Goal: Complete application form: Complete application form

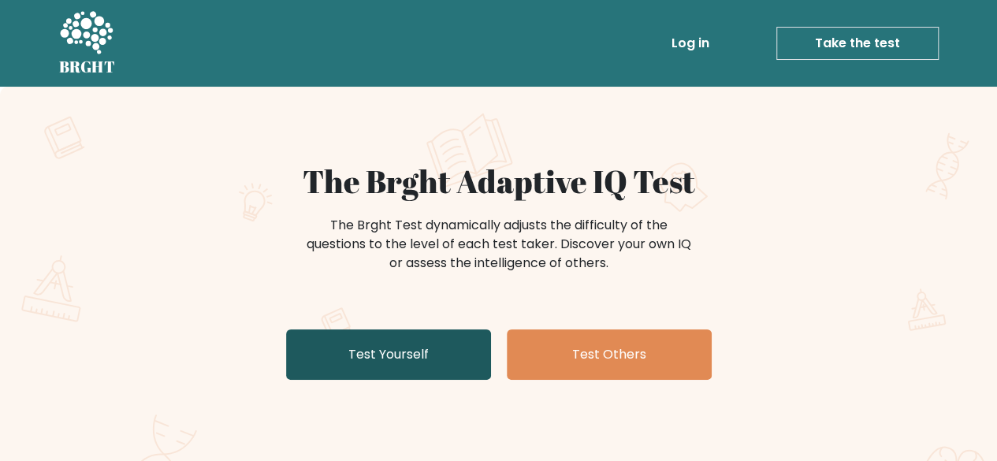
click at [400, 353] on link "Test Yourself" at bounding box center [388, 354] width 205 height 50
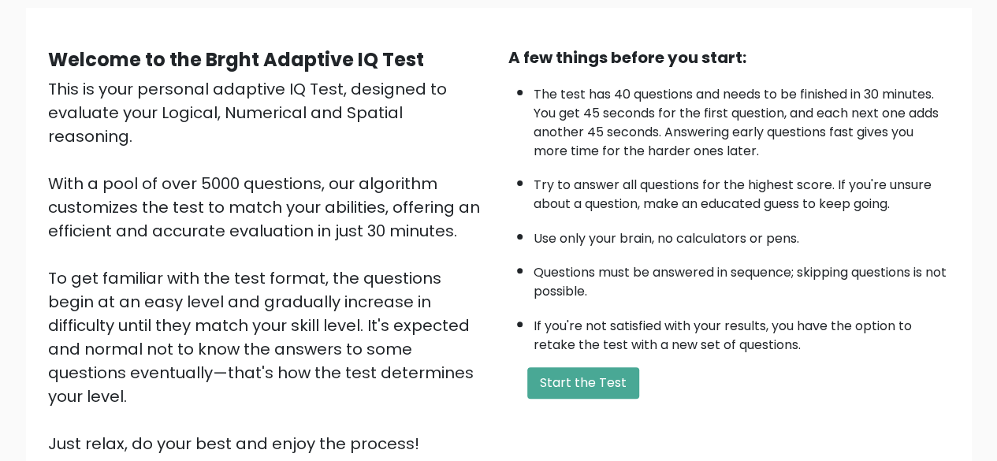
scroll to position [138, 0]
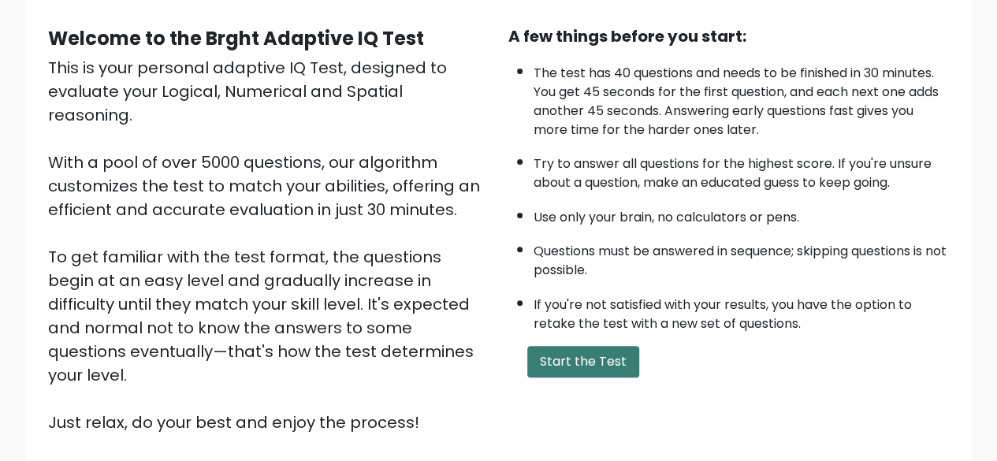
click at [554, 360] on button "Start the Test" at bounding box center [583, 362] width 112 height 32
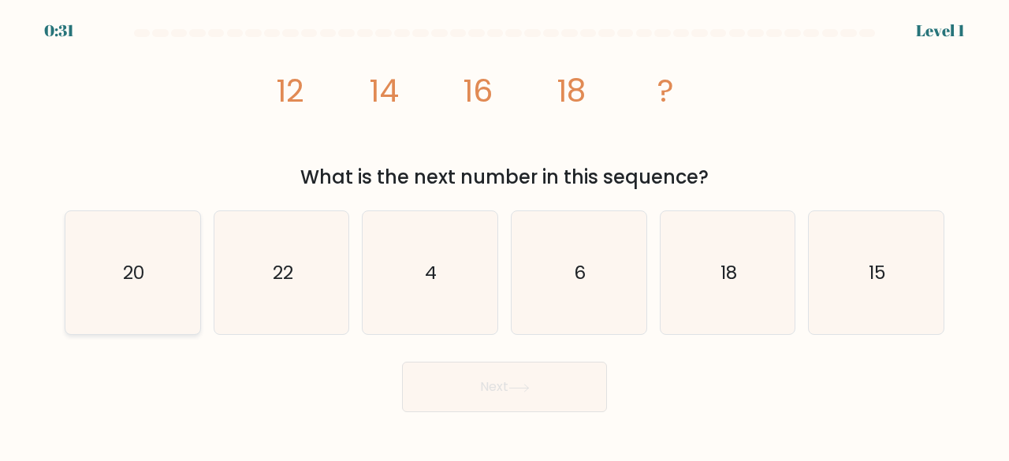
click at [157, 270] on icon "20" at bounding box center [133, 273] width 124 height 124
click at [504, 235] on input "a. 20" at bounding box center [504, 233] width 1 height 4
radio input "true"
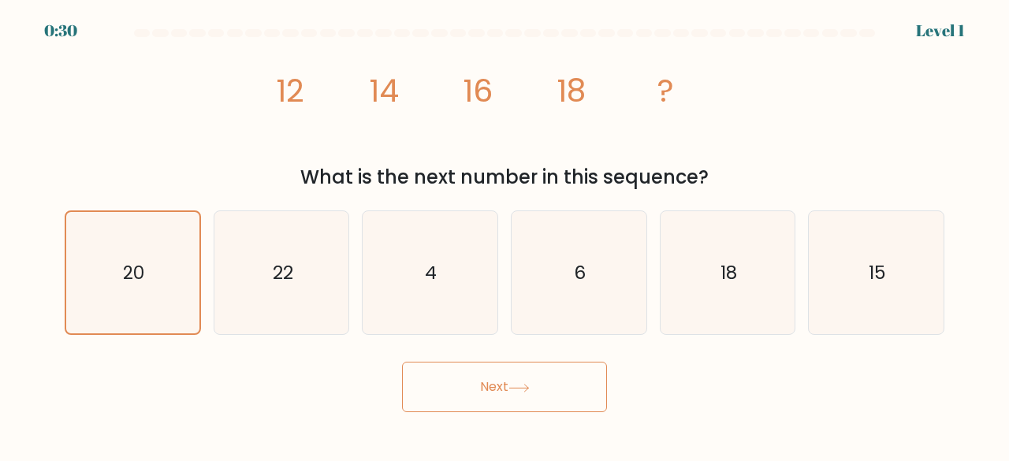
click at [481, 382] on button "Next" at bounding box center [504, 387] width 205 height 50
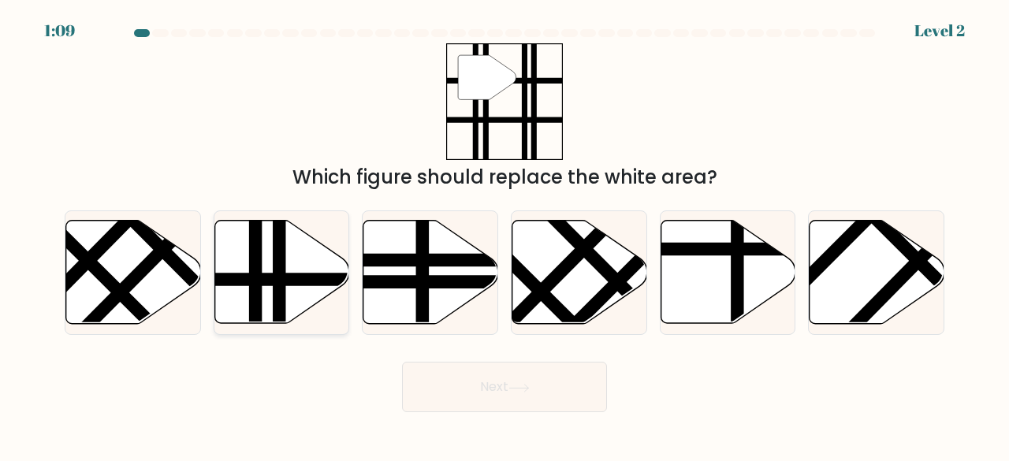
click at [297, 289] on icon at bounding box center [281, 272] width 135 height 103
click at [504, 235] on input "b." at bounding box center [504, 233] width 1 height 4
radio input "true"
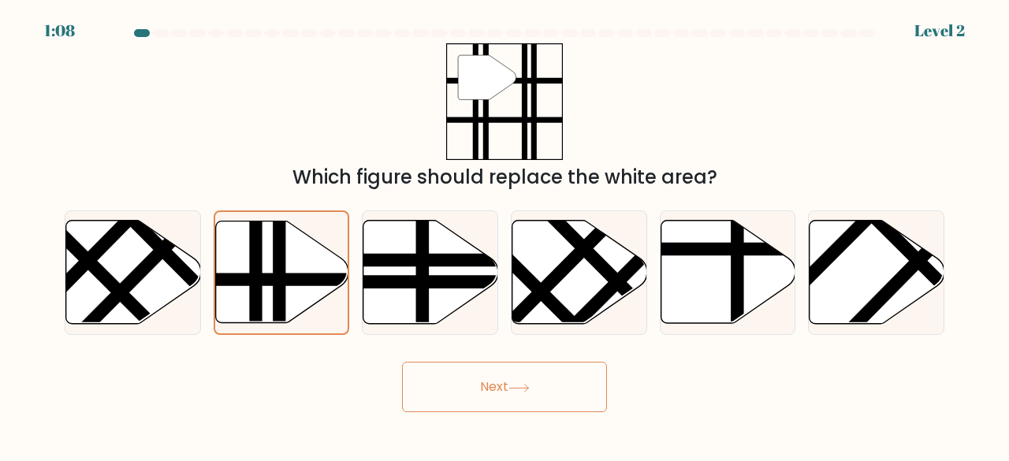
click at [497, 378] on button "Next" at bounding box center [504, 387] width 205 height 50
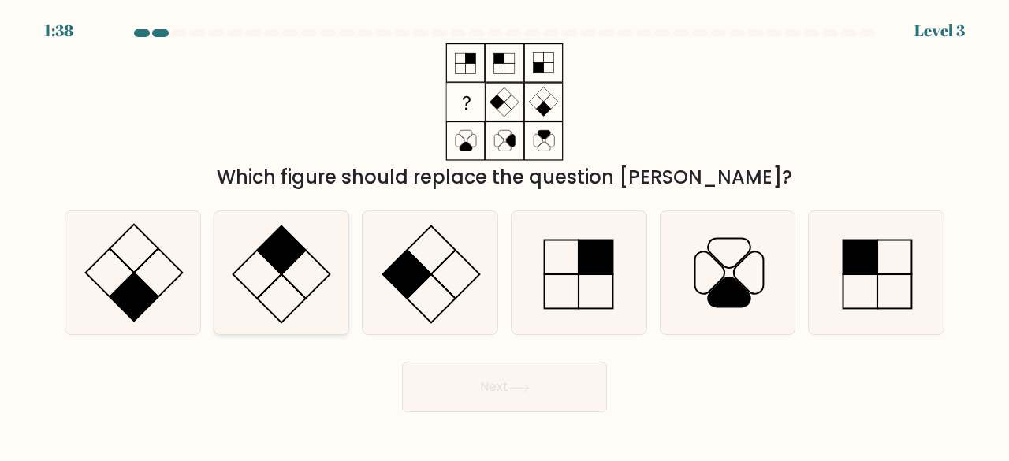
click at [296, 277] on icon at bounding box center [282, 273] width 124 height 124
click at [504, 235] on input "b." at bounding box center [504, 233] width 1 height 4
radio input "true"
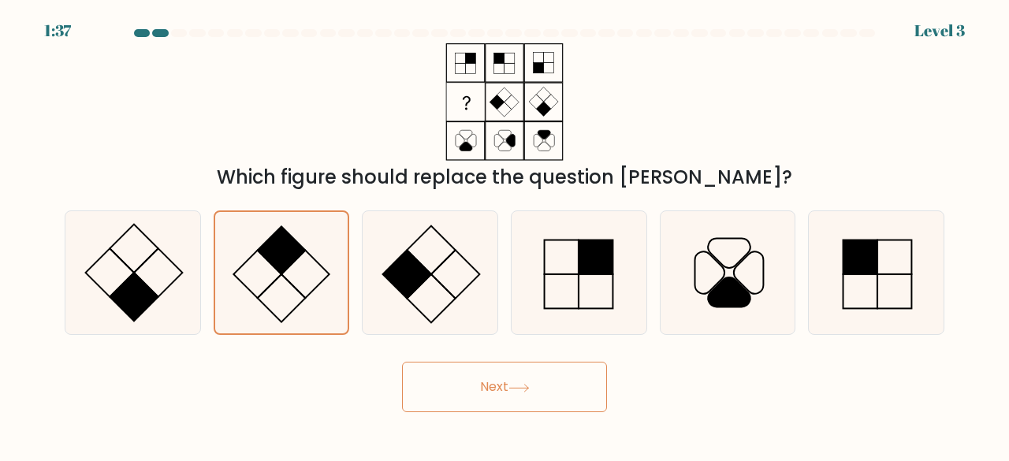
click at [551, 386] on button "Next" at bounding box center [504, 387] width 205 height 50
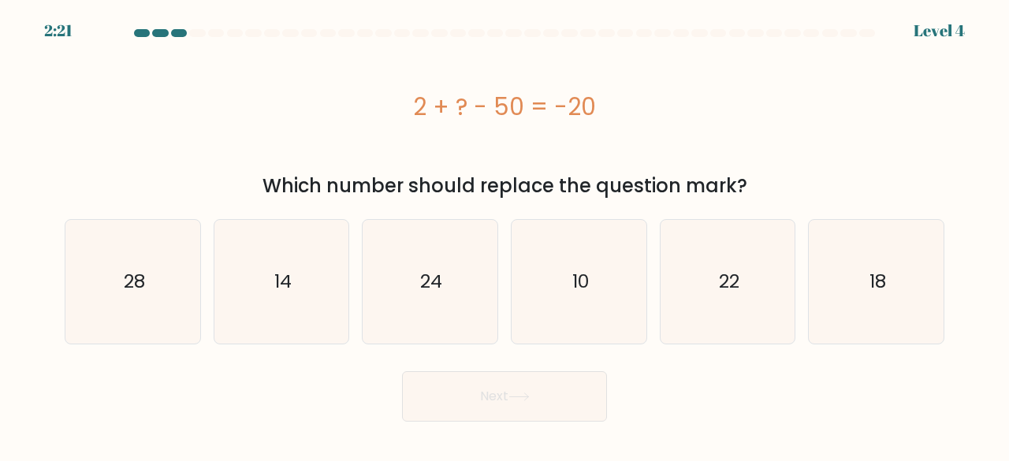
click at [551, 386] on button "Next" at bounding box center [504, 396] width 205 height 50
click at [451, 172] on div "Which number should replace the question mark?" at bounding box center [504, 186] width 861 height 28
click at [445, 303] on icon "24" at bounding box center [430, 282] width 124 height 124
click at [504, 235] on input "c. 24" at bounding box center [504, 233] width 1 height 4
radio input "true"
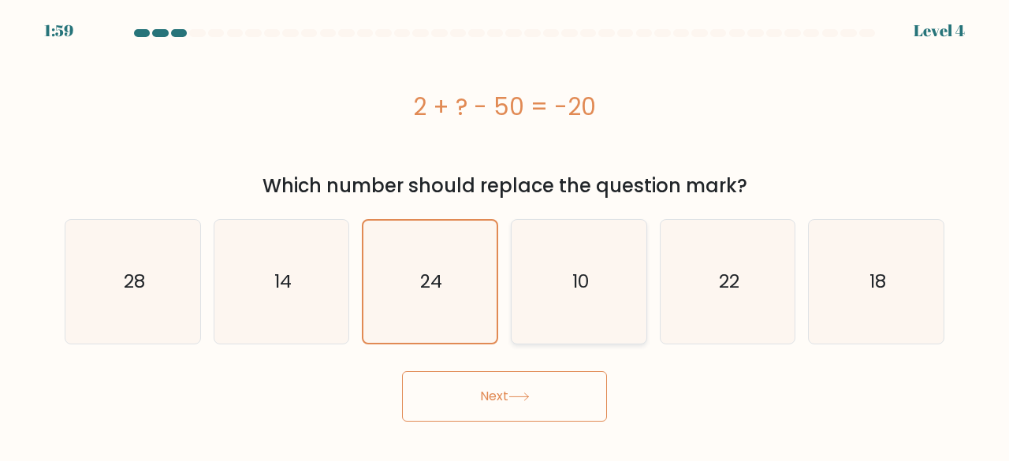
click at [564, 299] on icon "10" at bounding box center [579, 282] width 124 height 124
click at [505, 235] on input "d. 10" at bounding box center [504, 233] width 1 height 4
radio input "true"
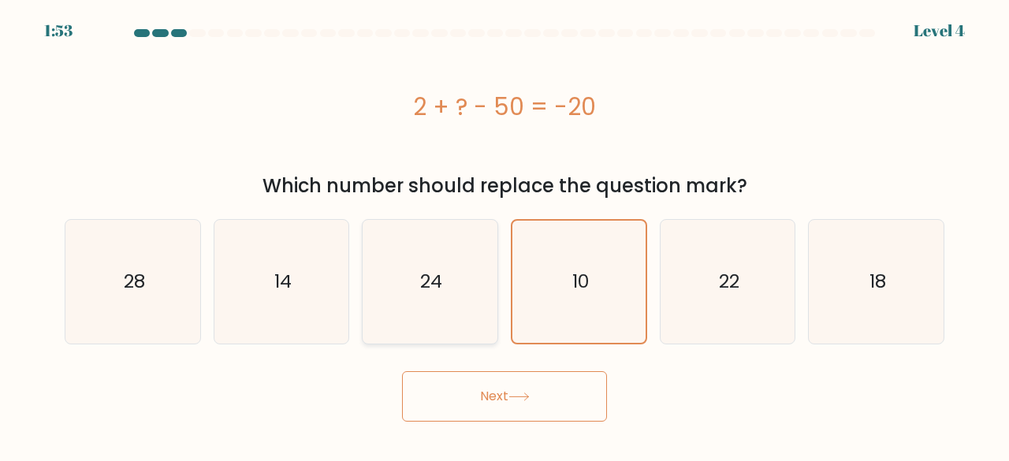
click at [424, 306] on icon "24" at bounding box center [430, 282] width 124 height 124
click at [504, 235] on input "c. 24" at bounding box center [504, 233] width 1 height 4
radio input "true"
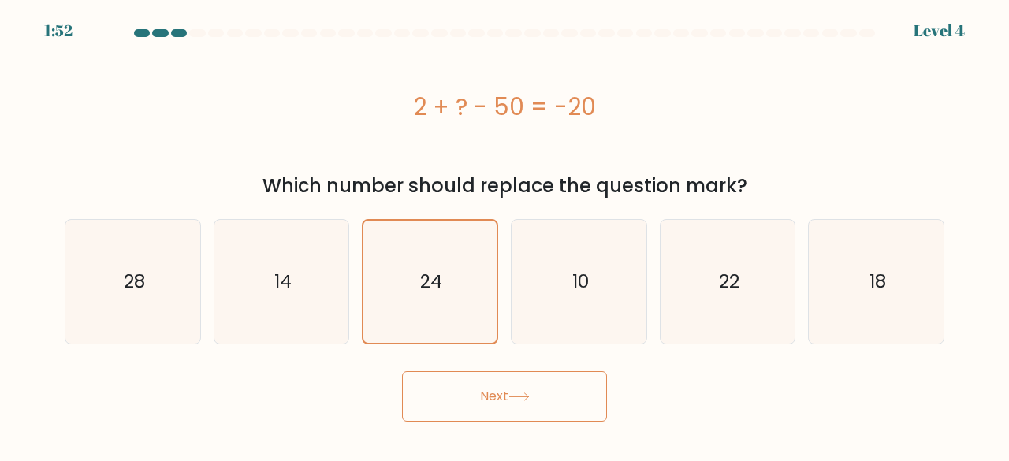
click at [543, 387] on button "Next" at bounding box center [504, 396] width 205 height 50
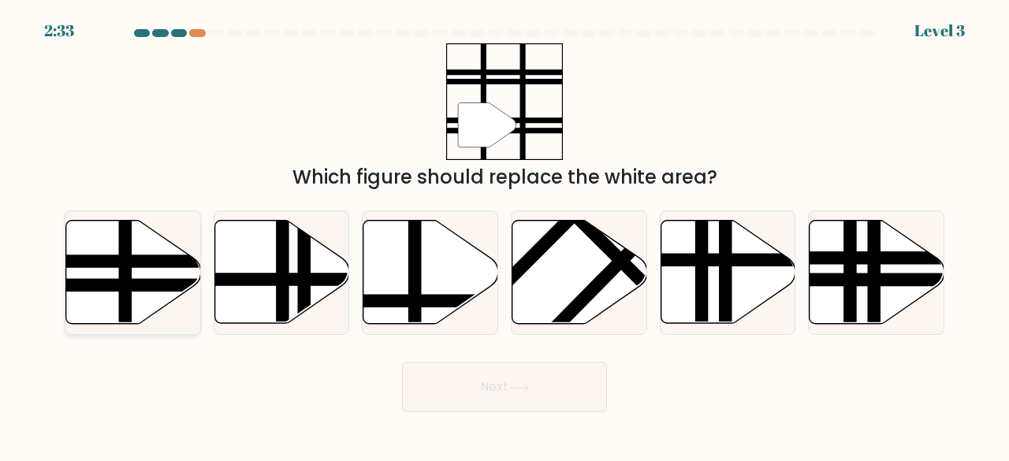
click at [161, 300] on icon at bounding box center [133, 272] width 135 height 103
click at [504, 235] on input "a." at bounding box center [504, 233] width 1 height 4
radio input "true"
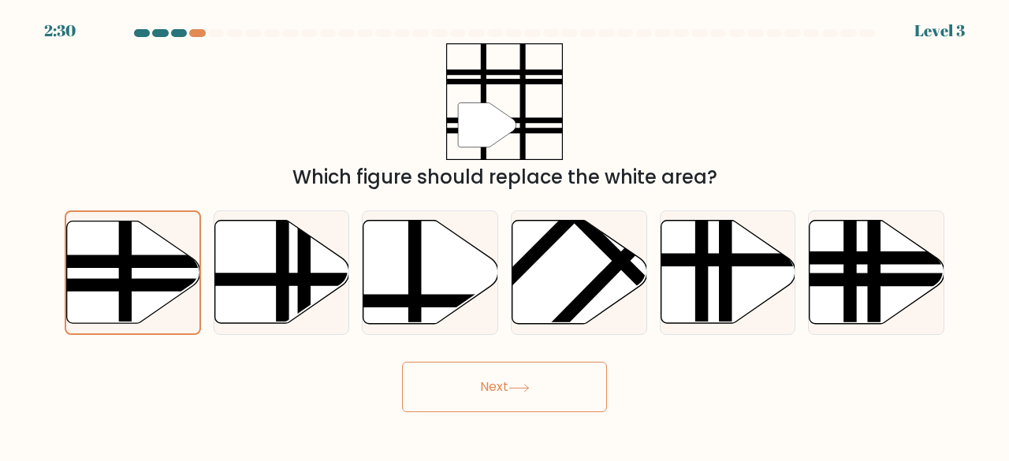
click at [519, 386] on icon at bounding box center [518, 388] width 21 height 9
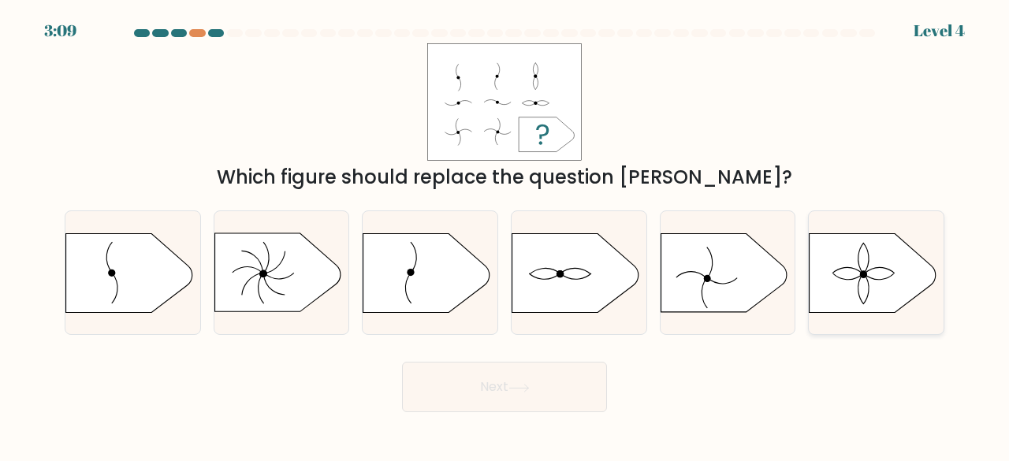
click at [867, 291] on icon at bounding box center [873, 272] width 126 height 79
click at [505, 235] on input "f." at bounding box center [504, 233] width 1 height 4
radio input "true"
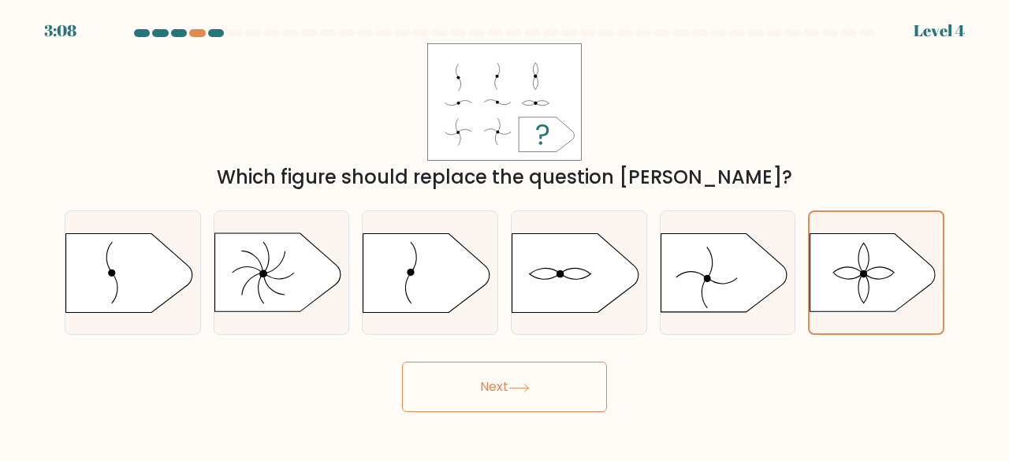
click at [558, 406] on button "Next" at bounding box center [504, 387] width 205 height 50
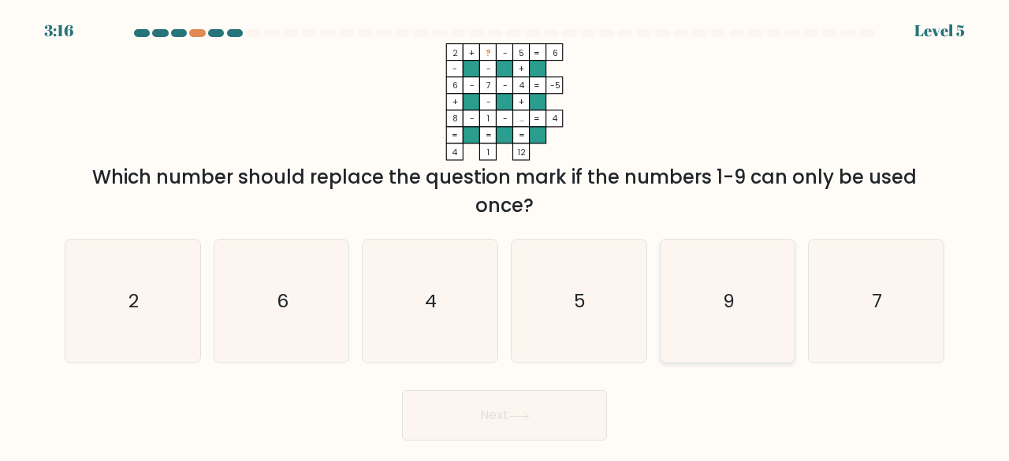
click at [702, 274] on icon "9" at bounding box center [728, 302] width 124 height 124
click at [505, 235] on input "e. 9" at bounding box center [504, 233] width 1 height 4
radio input "true"
click at [522, 418] on icon at bounding box center [518, 416] width 21 height 9
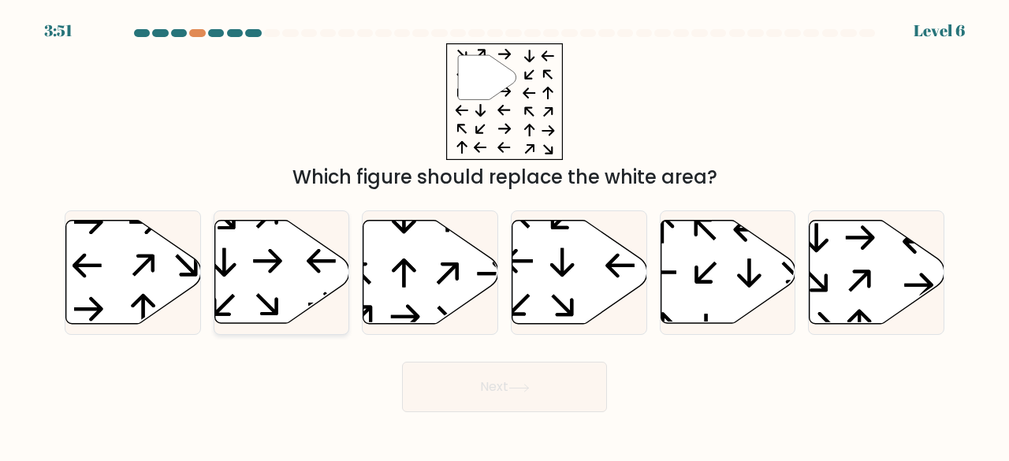
click at [251, 259] on icon at bounding box center [281, 272] width 135 height 103
click at [504, 235] on input "b." at bounding box center [504, 233] width 1 height 4
radio input "true"
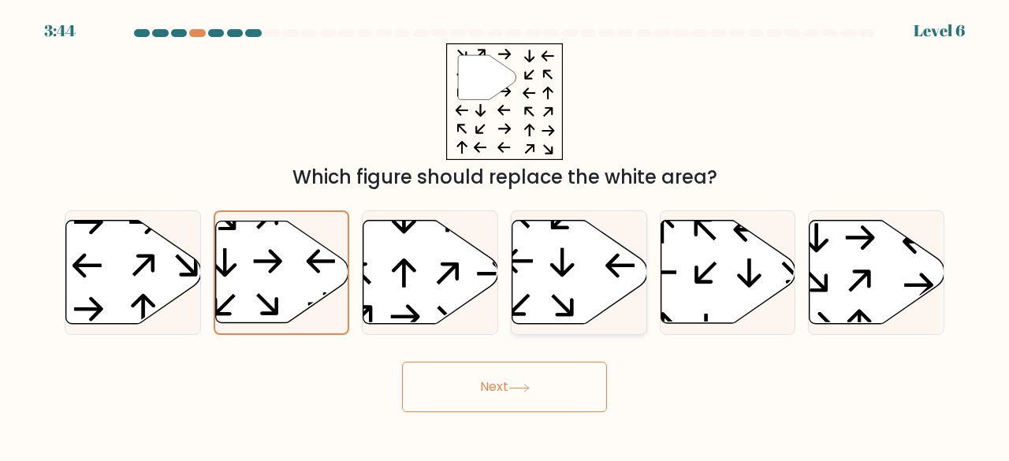
click at [563, 276] on icon at bounding box center [562, 262] width 24 height 28
click at [505, 235] on input "d." at bounding box center [504, 233] width 1 height 4
radio input "true"
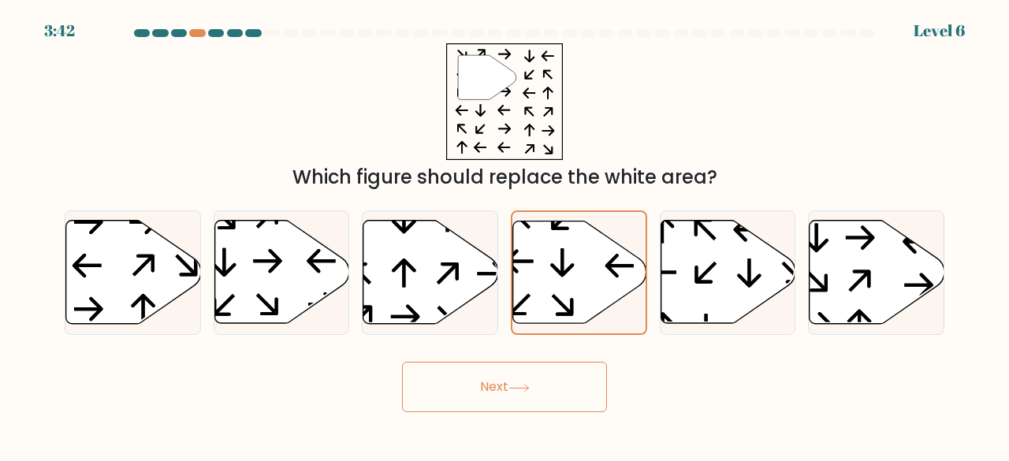
click at [519, 367] on button "Next" at bounding box center [504, 387] width 205 height 50
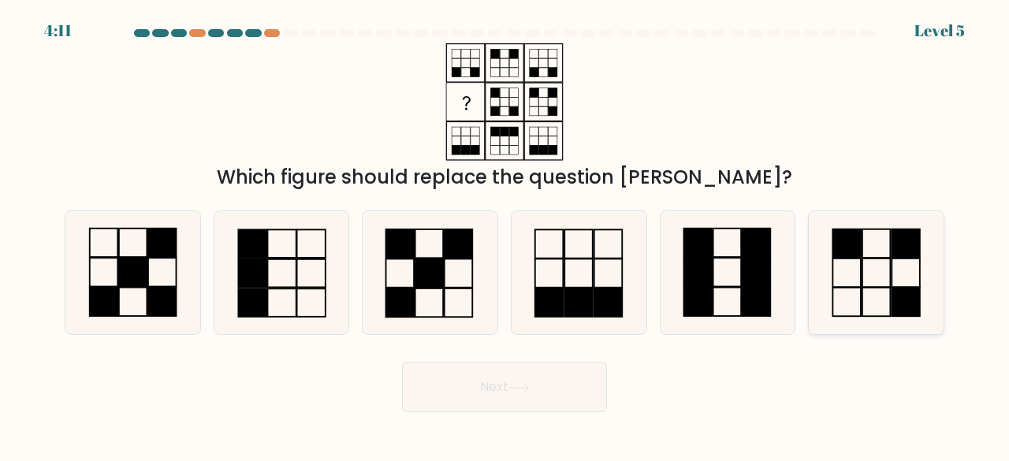
click at [859, 292] on icon at bounding box center [876, 273] width 124 height 124
click at [505, 235] on input "f." at bounding box center [504, 233] width 1 height 4
radio input "true"
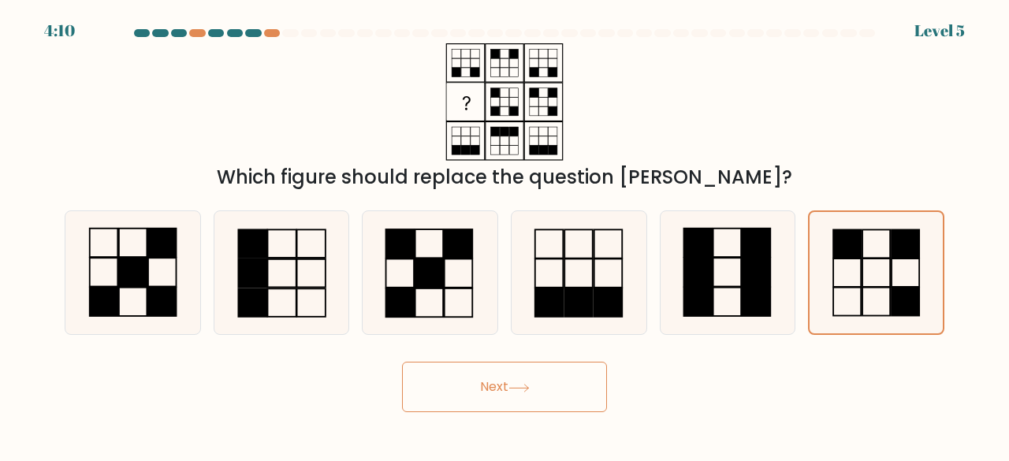
click at [513, 401] on button "Next" at bounding box center [504, 387] width 205 height 50
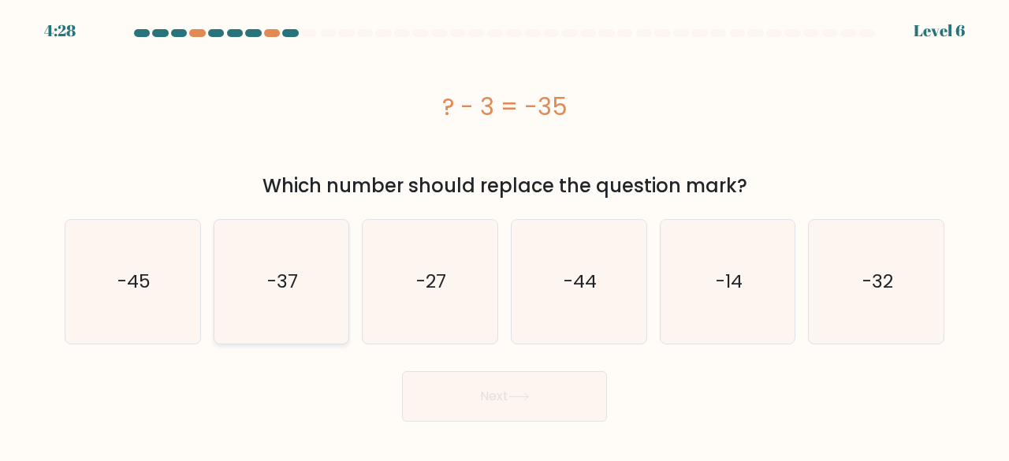
click at [314, 298] on icon "-37" at bounding box center [282, 282] width 124 height 124
click at [504, 235] on input "b. -37" at bounding box center [504, 233] width 1 height 4
radio input "true"
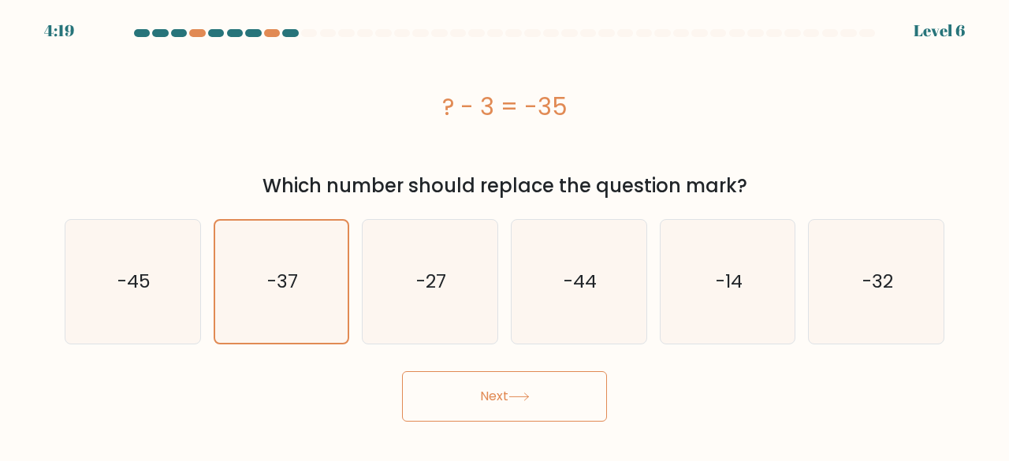
click at [501, 389] on button "Next" at bounding box center [504, 396] width 205 height 50
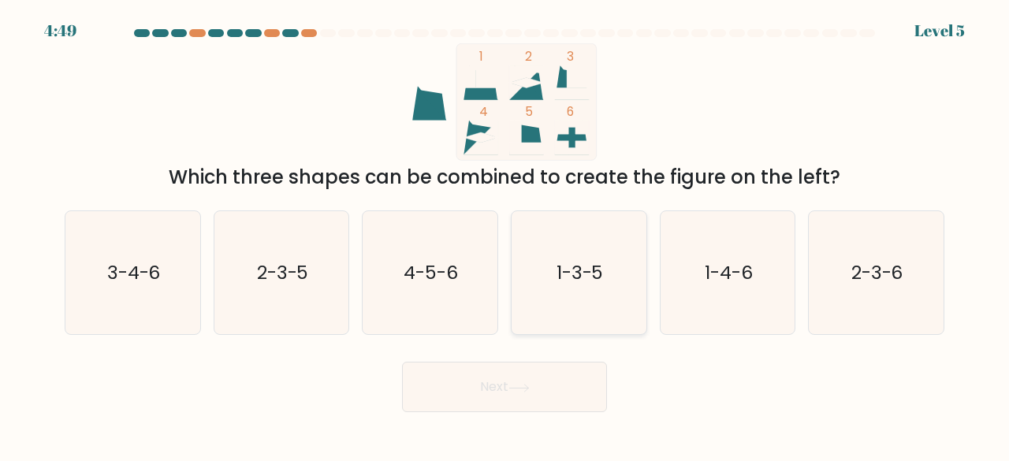
click at [612, 285] on icon "1-3-5" at bounding box center [579, 273] width 124 height 124
click at [505, 235] on input "d. 1-3-5" at bounding box center [504, 233] width 1 height 4
radio input "true"
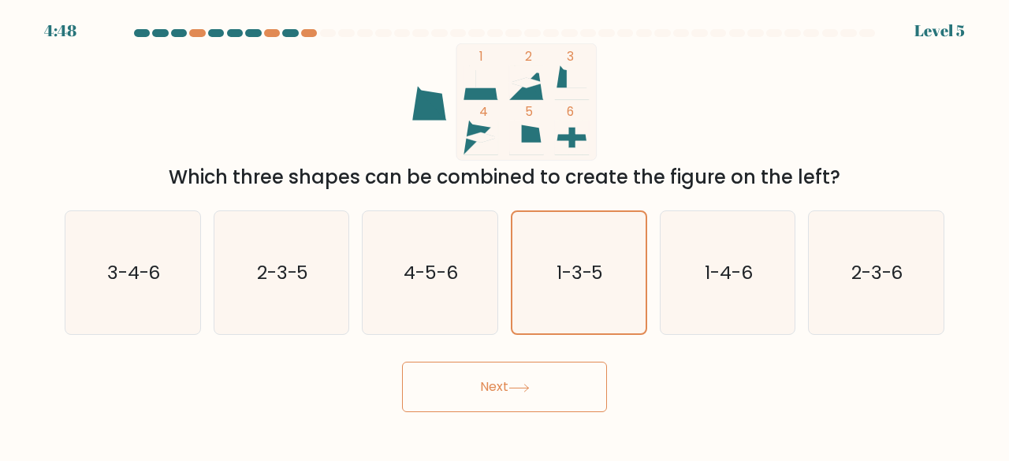
click at [504, 412] on body "4:48 Level 5" at bounding box center [504, 230] width 1009 height 461
click at [517, 393] on button "Next" at bounding box center [504, 387] width 205 height 50
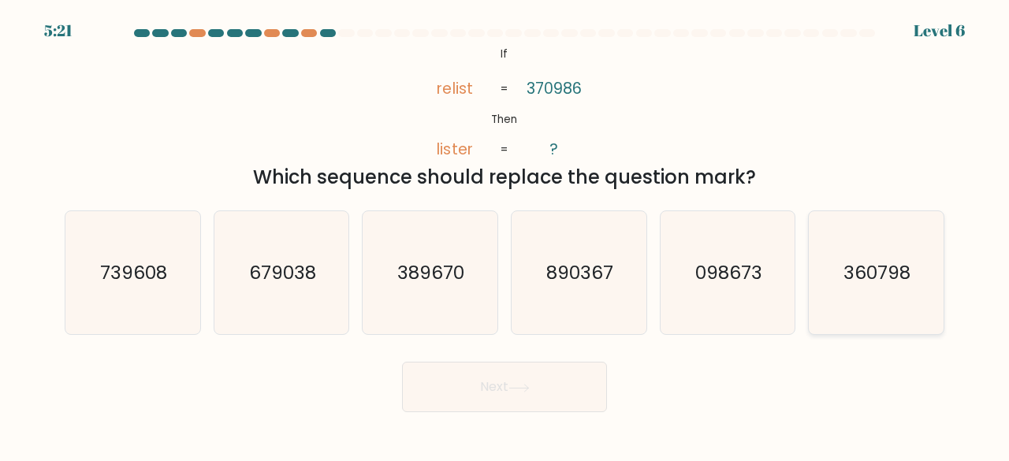
click at [858, 272] on text "360798" at bounding box center [877, 272] width 67 height 26
click at [505, 235] on input "f. 360798" at bounding box center [504, 233] width 1 height 4
radio input "true"
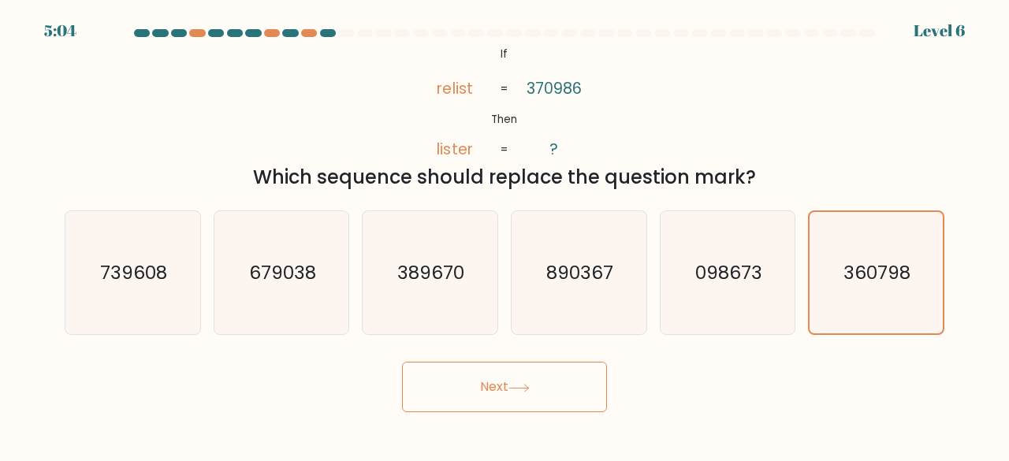
click at [549, 375] on button "Next" at bounding box center [504, 387] width 205 height 50
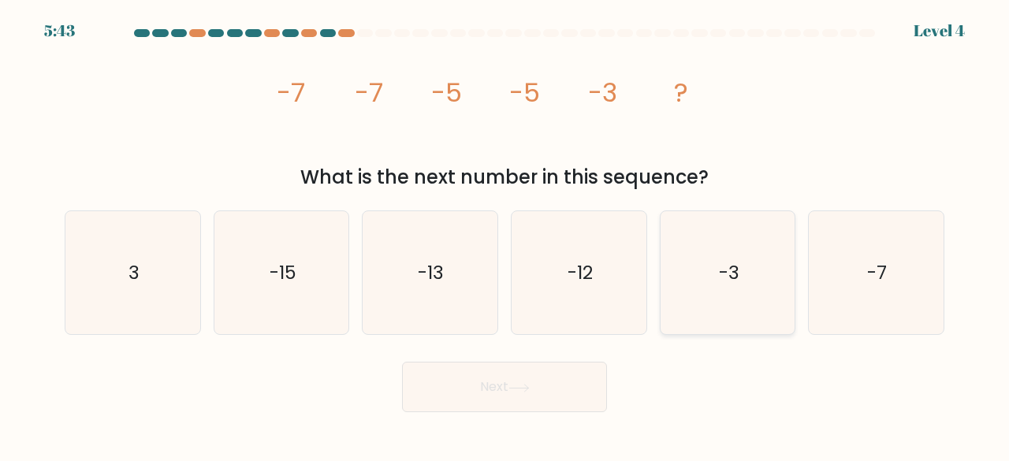
click at [732, 274] on text "-3" at bounding box center [729, 272] width 20 height 26
click at [505, 235] on input "e. -3" at bounding box center [504, 233] width 1 height 4
radio input "true"
click at [512, 392] on icon at bounding box center [518, 388] width 21 height 9
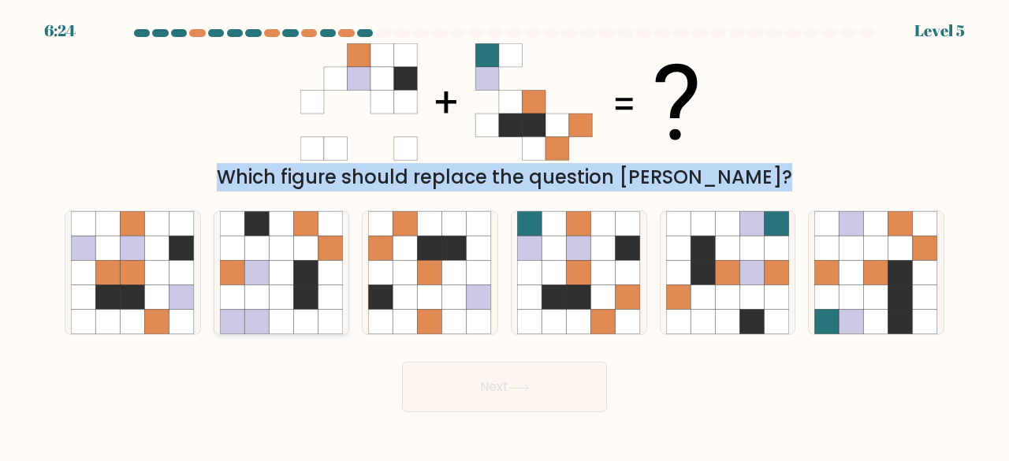
drag, startPoint x: 57, startPoint y: 29, endPoint x: 291, endPoint y: 247, distance: 319.6
click at [291, 247] on form at bounding box center [504, 220] width 1009 height 383
click at [214, 146] on div "Which figure should replace the question mark?" at bounding box center [504, 117] width 899 height 148
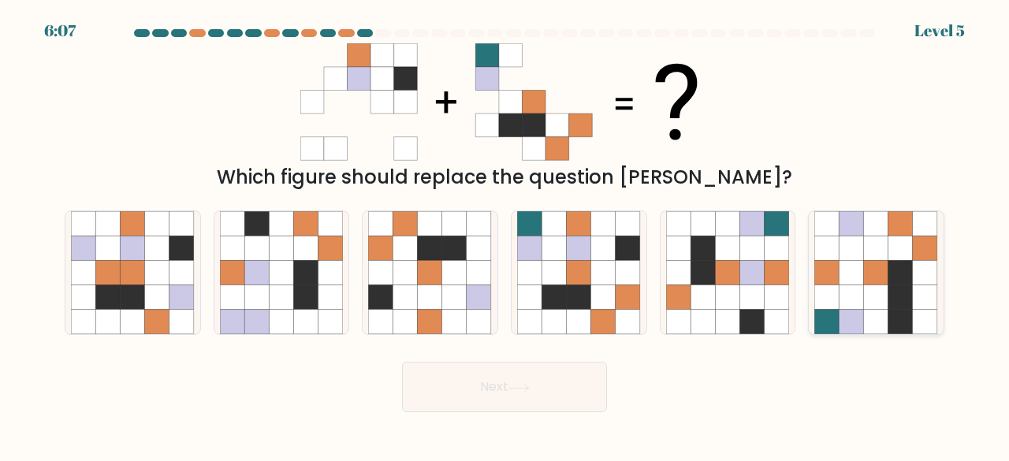
click at [880, 257] on icon at bounding box center [876, 248] width 24 height 24
click at [505, 235] on input "f." at bounding box center [504, 233] width 1 height 4
radio input "true"
click at [538, 393] on button "Next" at bounding box center [504, 387] width 205 height 50
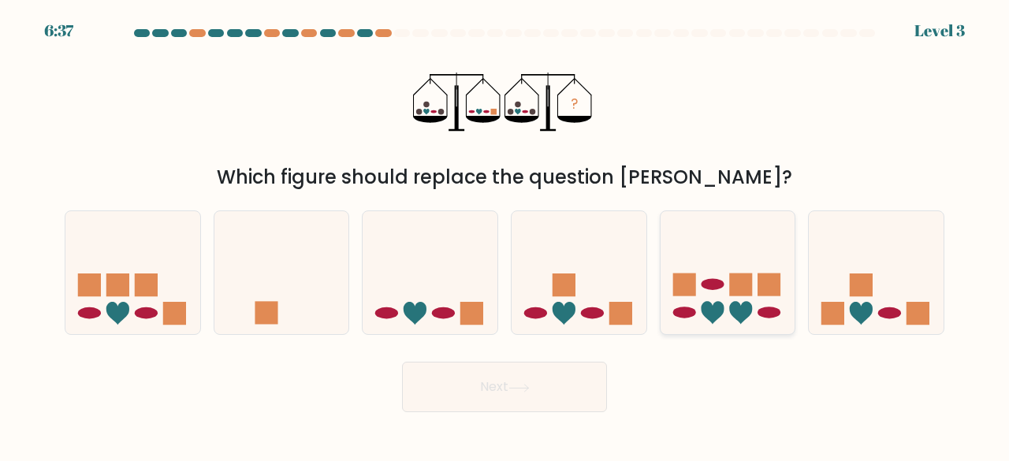
click at [768, 275] on rect at bounding box center [769, 285] width 23 height 23
click at [505, 235] on input "e." at bounding box center [504, 233] width 1 height 4
radio input "true"
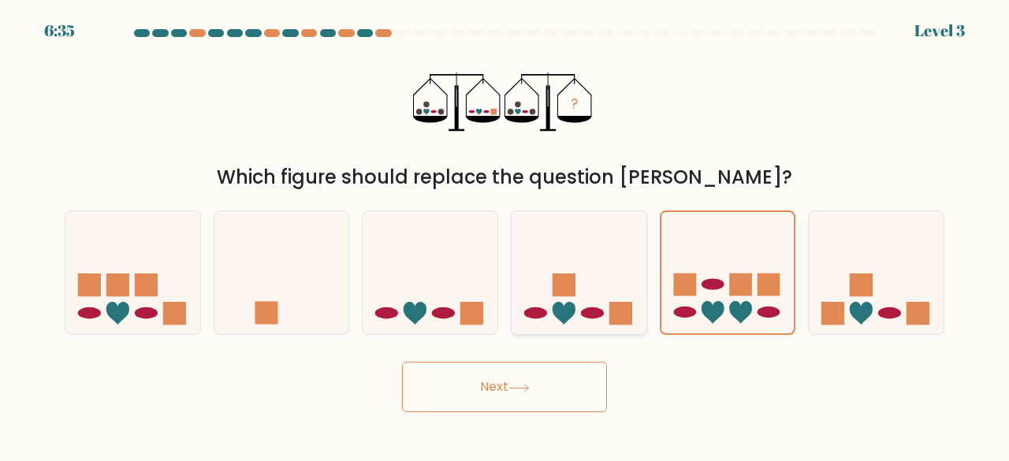
click at [631, 280] on icon at bounding box center [579, 272] width 135 height 111
click at [505, 235] on input "d." at bounding box center [504, 233] width 1 height 4
radio input "true"
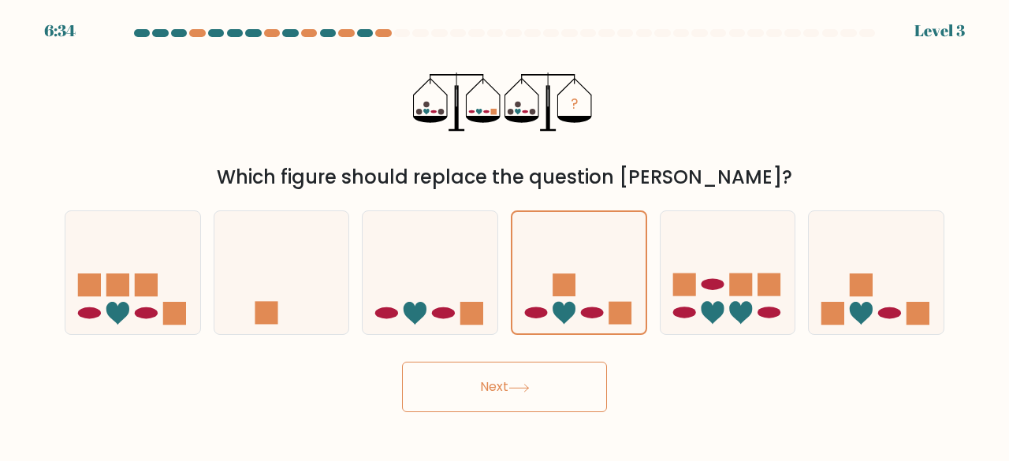
click at [509, 387] on button "Next" at bounding box center [504, 387] width 205 height 50
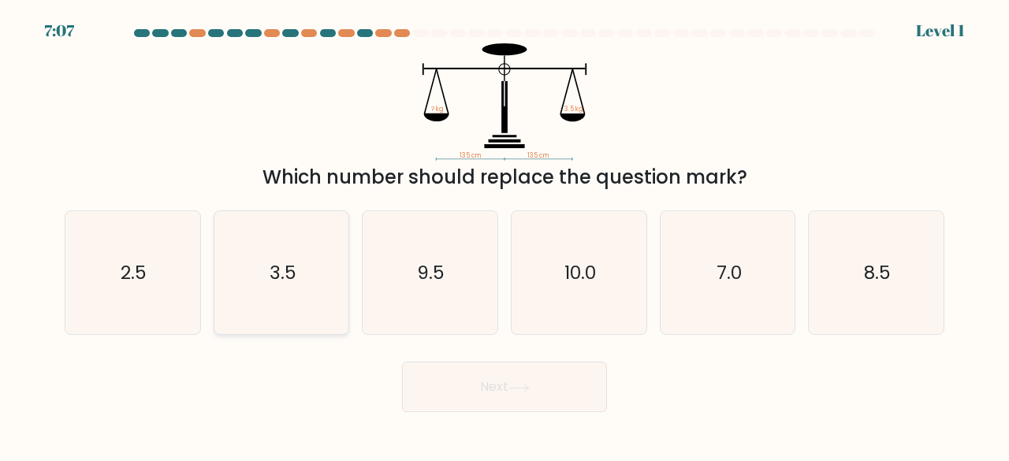
click at [282, 282] on text "3.5" at bounding box center [283, 272] width 27 height 26
click at [504, 235] on input "b. 3.5" at bounding box center [504, 233] width 1 height 4
radio input "true"
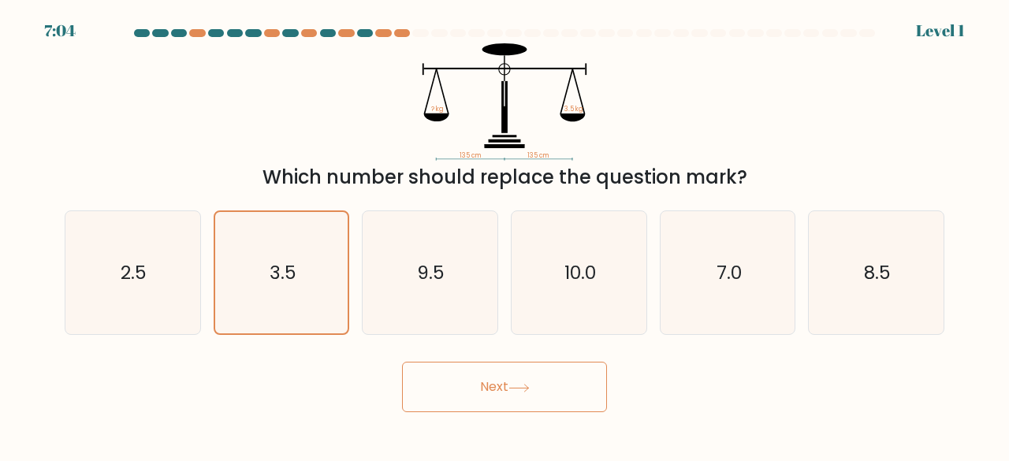
click at [530, 392] on icon at bounding box center [518, 388] width 21 height 9
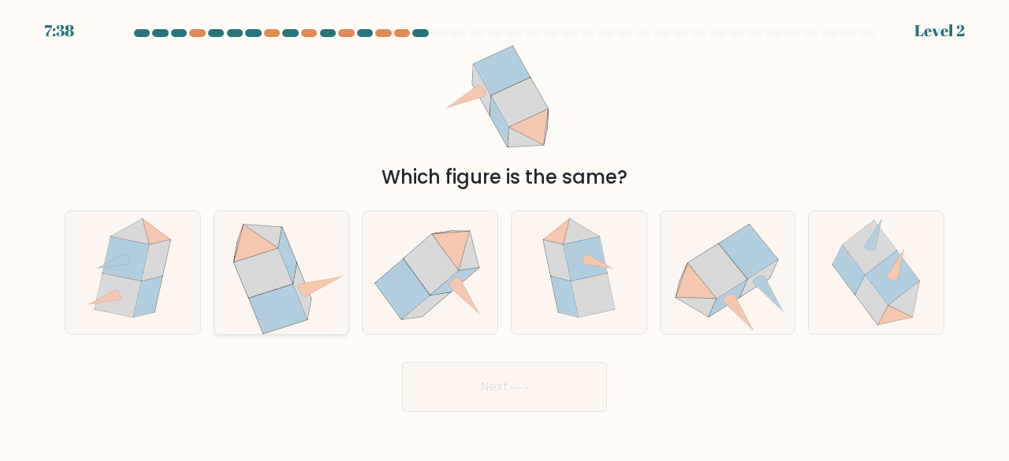
click at [295, 297] on icon at bounding box center [278, 310] width 58 height 50
click at [504, 235] on input "b." at bounding box center [504, 233] width 1 height 4
radio input "true"
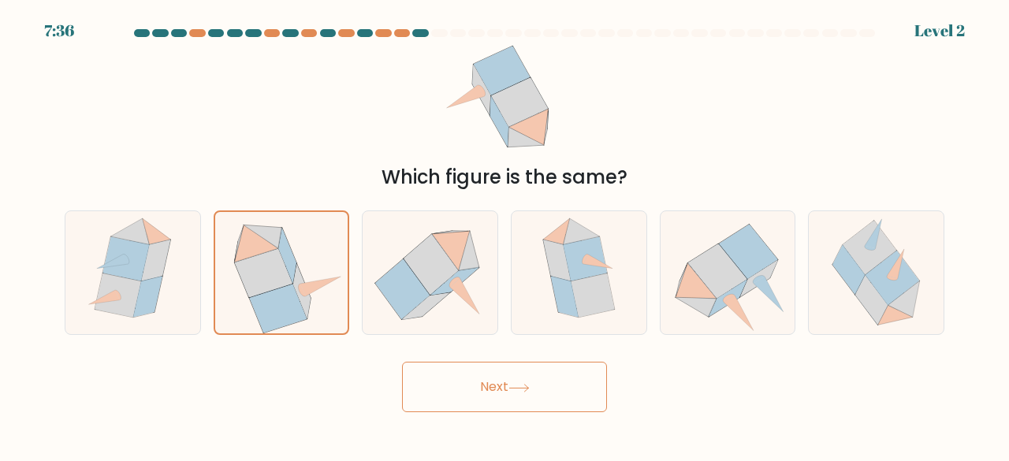
click at [554, 408] on button "Next" at bounding box center [504, 387] width 205 height 50
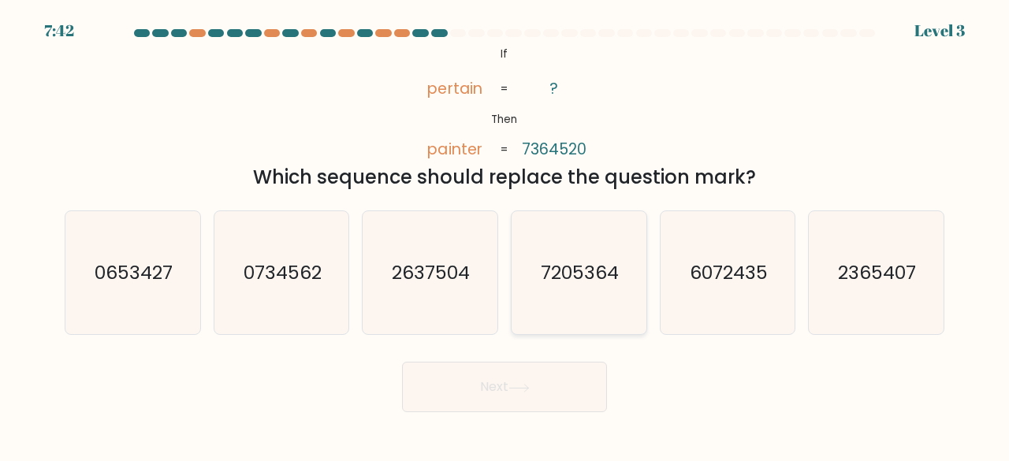
click at [582, 267] on text "7205364" at bounding box center [580, 272] width 78 height 26
click at [505, 235] on input "d. 7205364" at bounding box center [504, 233] width 1 height 4
radio input "true"
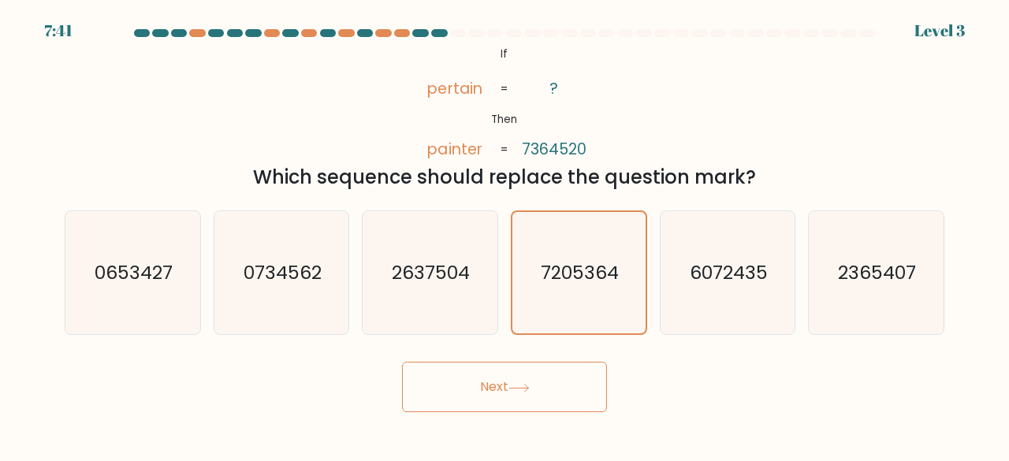
click at [557, 373] on button "Next" at bounding box center [504, 387] width 205 height 50
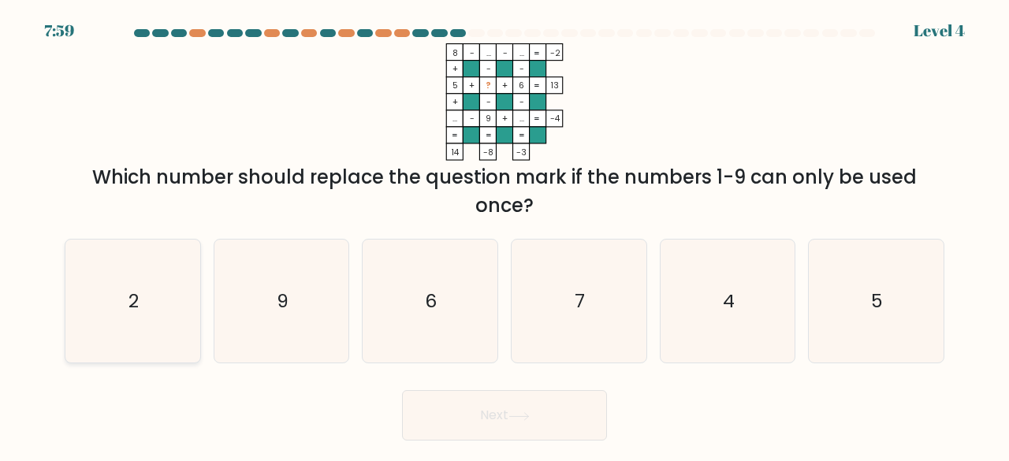
click at [156, 296] on icon "2" at bounding box center [133, 302] width 124 height 124
click at [504, 235] on input "a. 2" at bounding box center [504, 233] width 1 height 4
radio input "true"
click at [495, 426] on button "Next" at bounding box center [504, 415] width 205 height 50
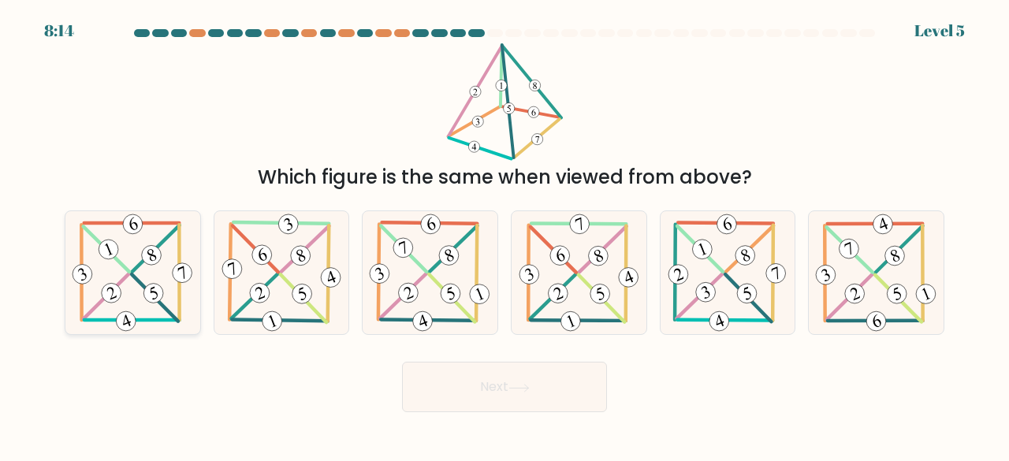
click at [109, 258] on 711 at bounding box center [108, 248] width 25 height 25
click at [504, 235] on input "a." at bounding box center [504, 233] width 1 height 4
radio input "true"
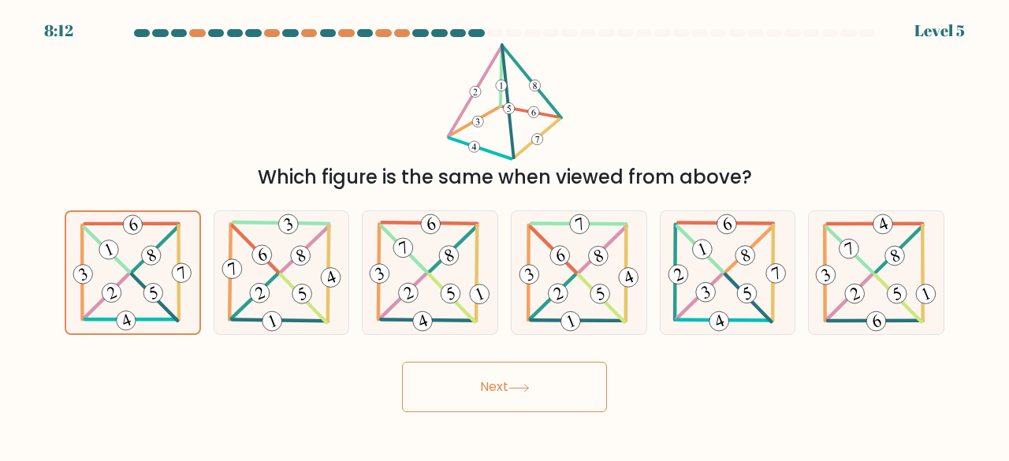
click at [556, 399] on button "Next" at bounding box center [504, 387] width 205 height 50
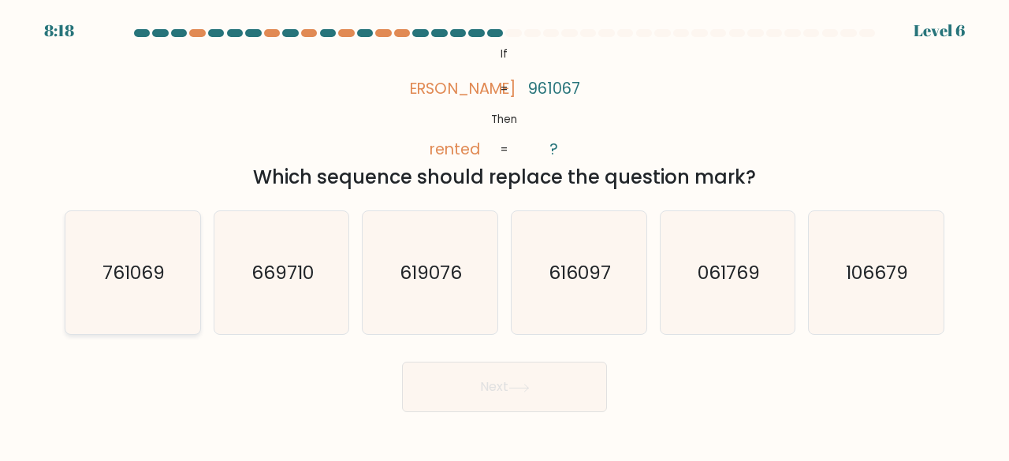
click at [142, 288] on icon "761069" at bounding box center [133, 273] width 124 height 124
click at [504, 235] on input "a. 761069" at bounding box center [504, 233] width 1 height 4
radio input "true"
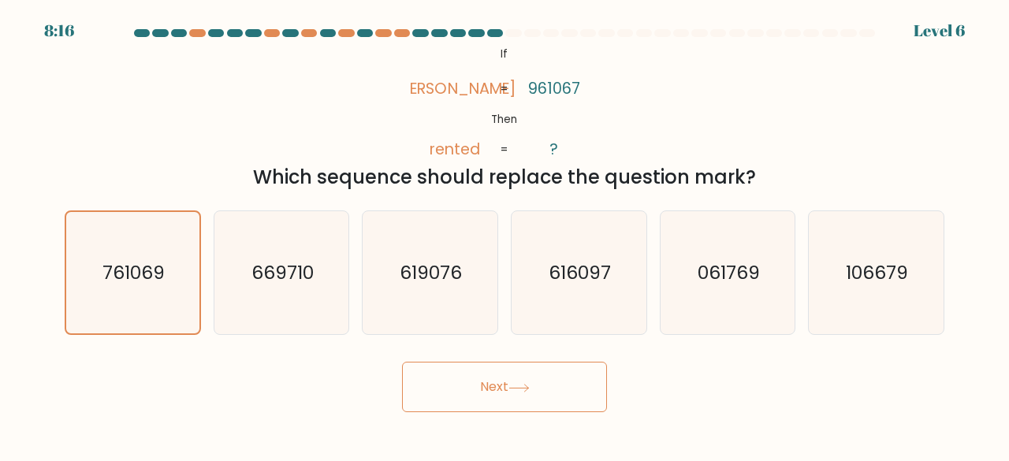
click at [509, 382] on button "Next" at bounding box center [504, 387] width 205 height 50
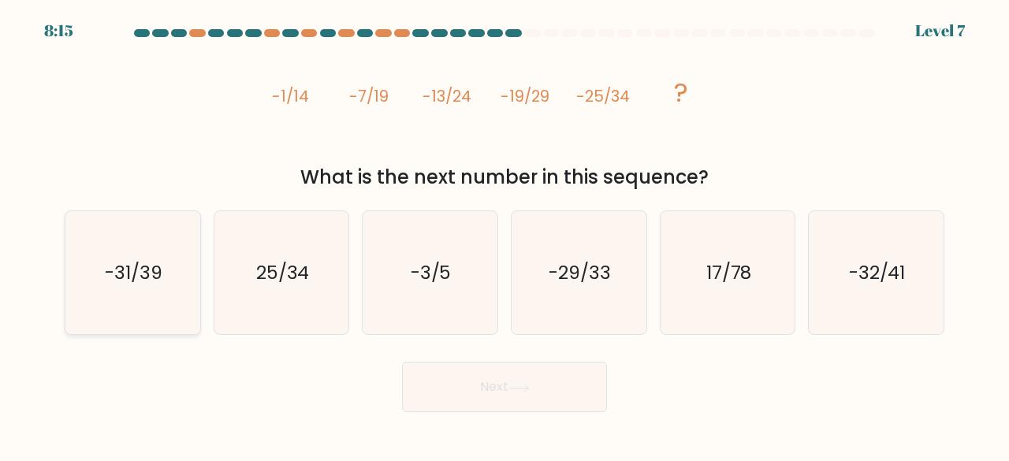
click at [164, 270] on icon "-31/39" at bounding box center [133, 273] width 124 height 124
click at [504, 235] on input "a. -31/39" at bounding box center [504, 233] width 1 height 4
radio input "true"
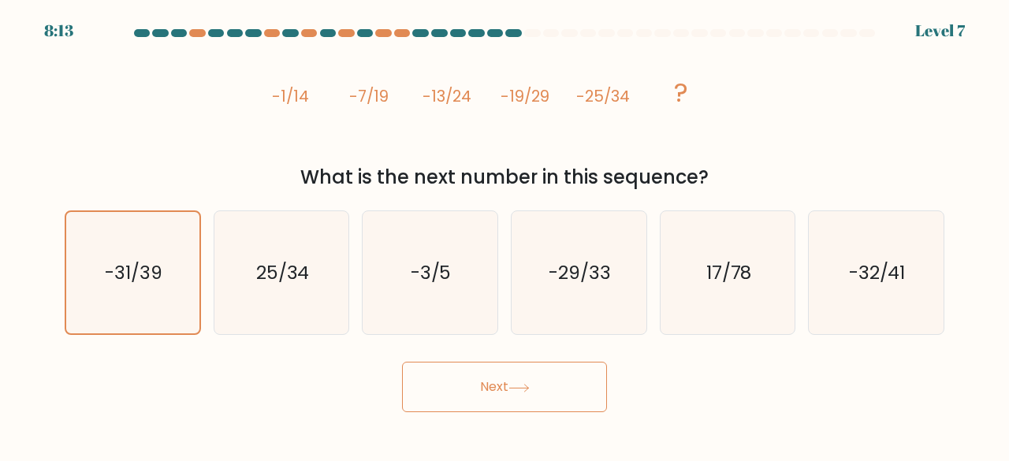
click at [539, 390] on button "Next" at bounding box center [504, 387] width 205 height 50
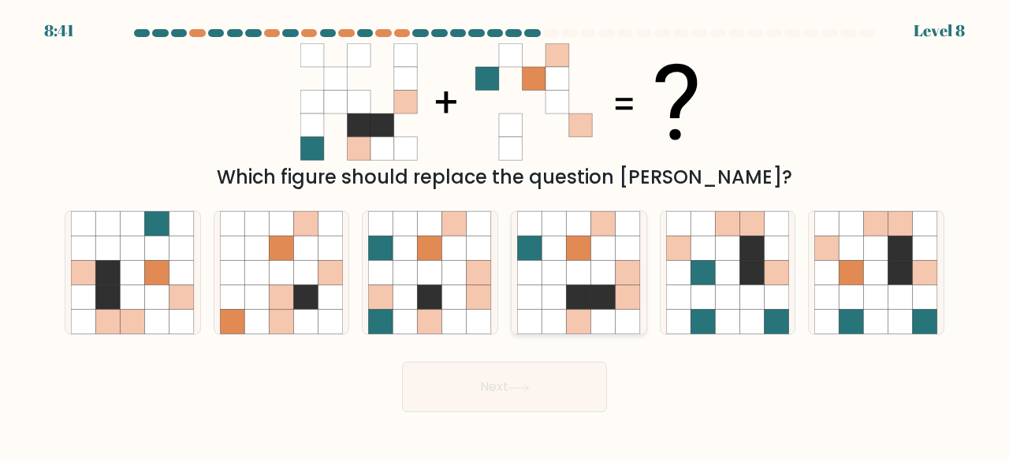
click at [579, 245] on icon at bounding box center [579, 248] width 24 height 24
click at [505, 235] on input "d." at bounding box center [504, 233] width 1 height 4
radio input "true"
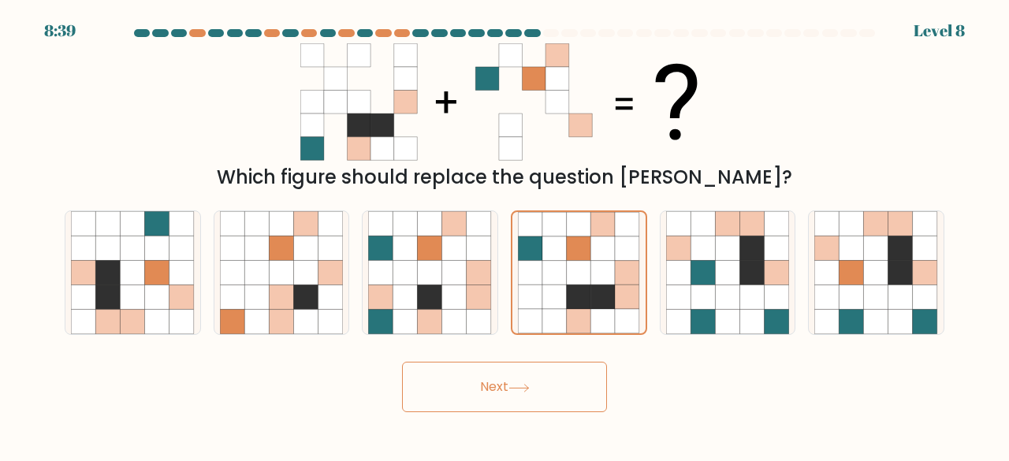
click at [516, 395] on button "Next" at bounding box center [504, 387] width 205 height 50
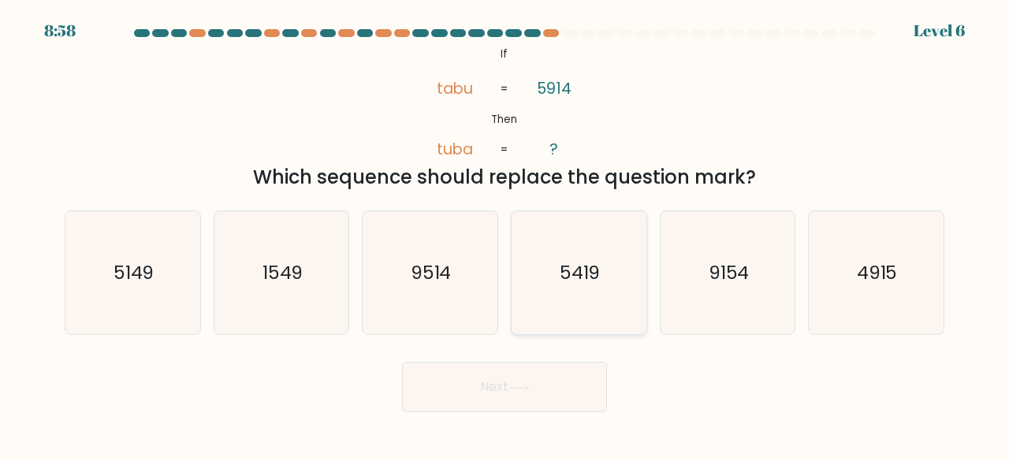
click at [595, 236] on icon "5419" at bounding box center [579, 273] width 124 height 124
click at [505, 235] on input "d. 5419" at bounding box center [504, 233] width 1 height 4
radio input "true"
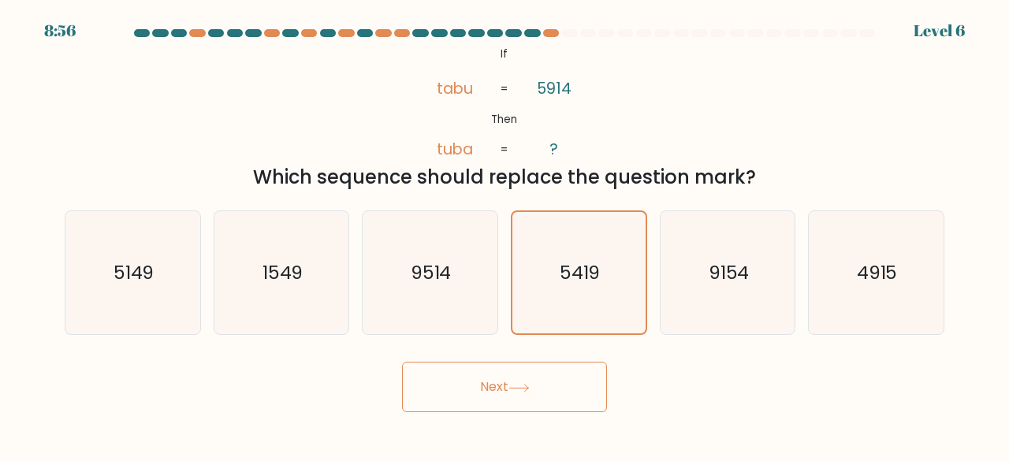
click at [552, 393] on button "Next" at bounding box center [504, 387] width 205 height 50
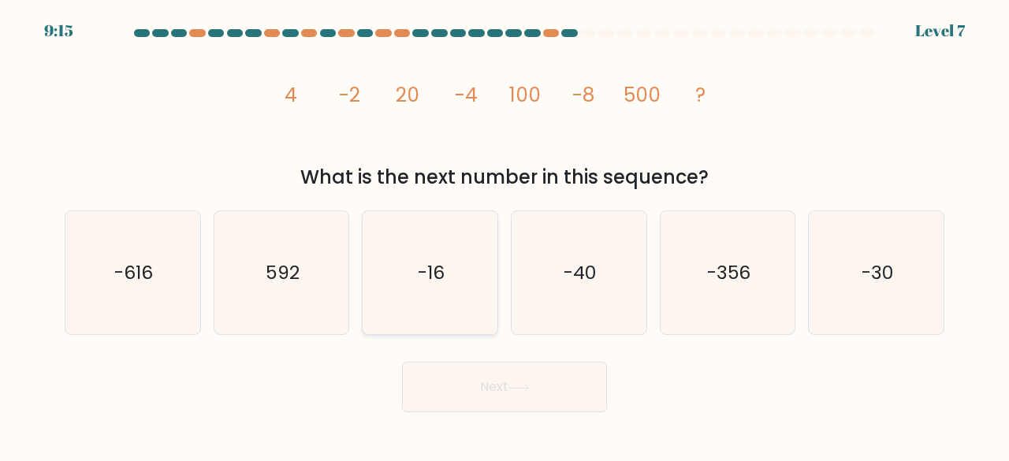
click at [432, 305] on icon "-16" at bounding box center [430, 273] width 124 height 124
click at [504, 235] on input "c. -16" at bounding box center [504, 233] width 1 height 4
radio input "true"
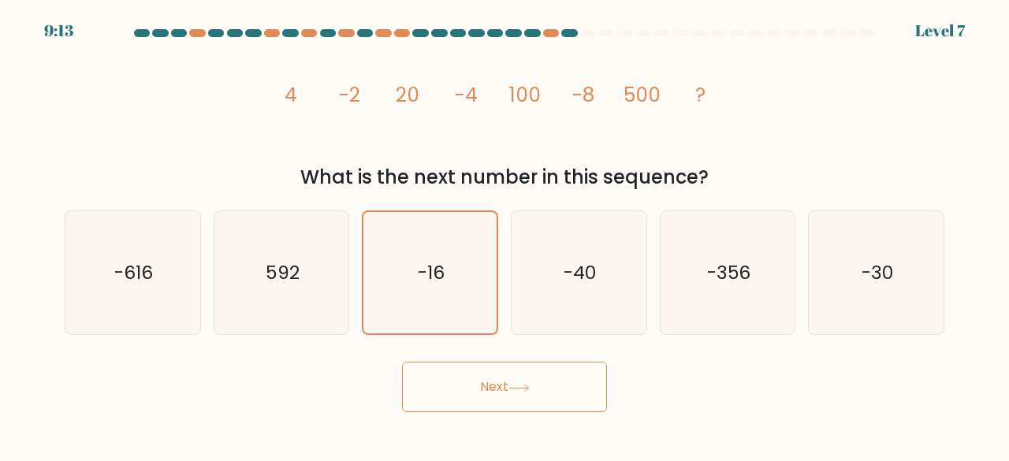
click at [472, 395] on button "Next" at bounding box center [504, 387] width 205 height 50
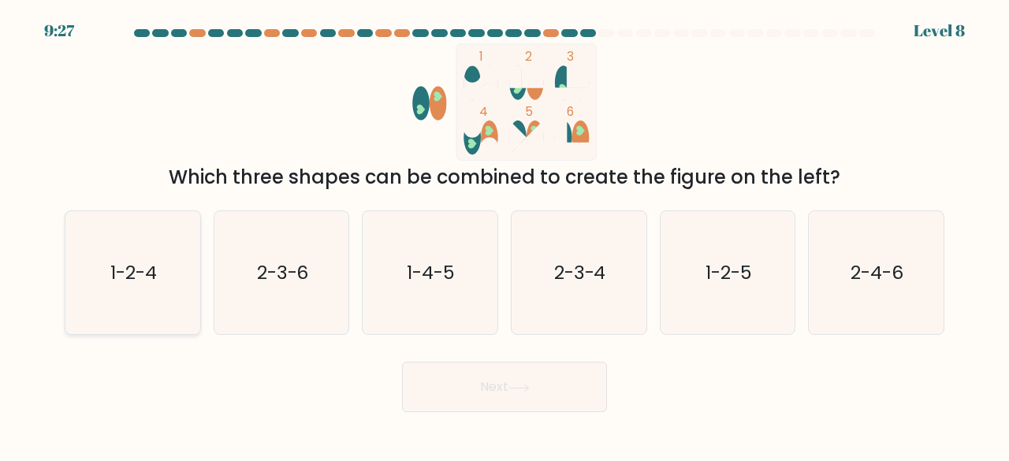
click at [146, 277] on text "1-2-4" at bounding box center [133, 272] width 47 height 26
click at [504, 235] on input "a. 1-2-4" at bounding box center [504, 233] width 1 height 4
radio input "true"
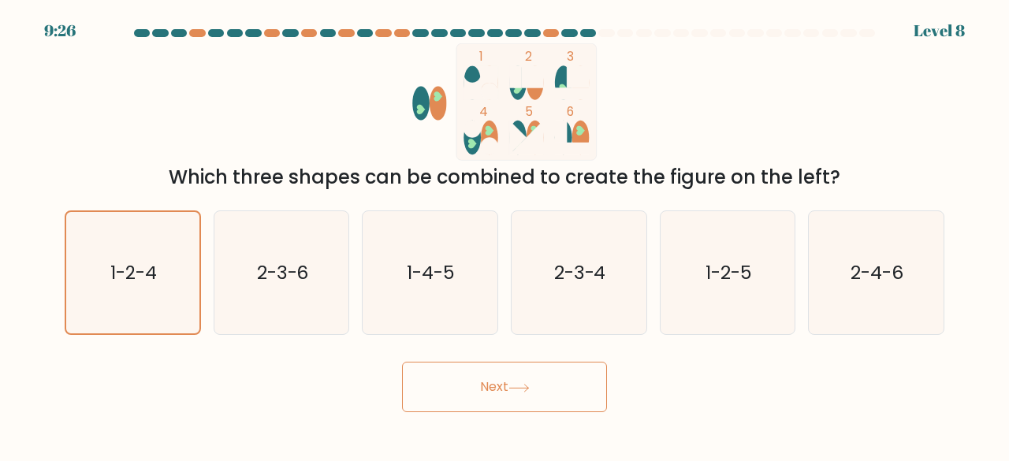
click at [498, 397] on button "Next" at bounding box center [504, 387] width 205 height 50
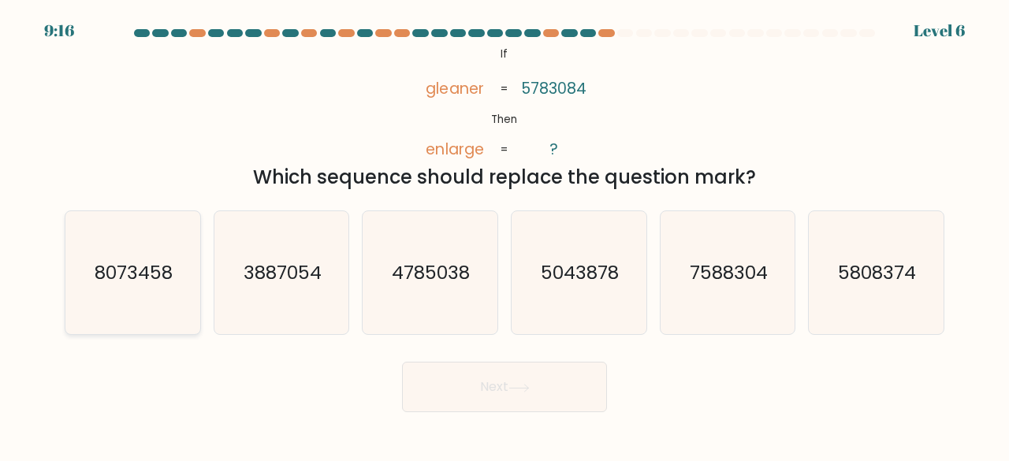
click at [147, 266] on text "8073458" at bounding box center [134, 272] width 78 height 26
click at [504, 235] on input "a. 8073458" at bounding box center [504, 233] width 1 height 4
radio input "true"
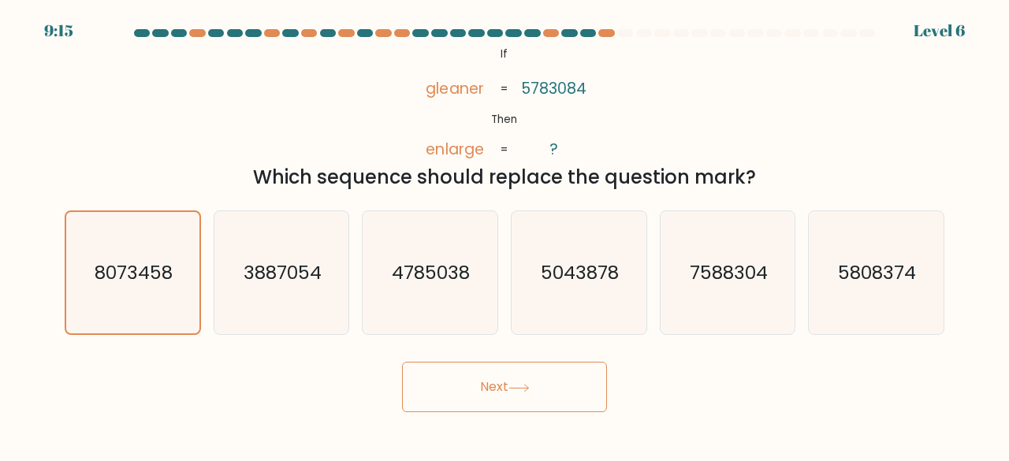
drag, startPoint x: 577, startPoint y: 412, endPoint x: 580, endPoint y: 385, distance: 27.0
click at [580, 385] on body "9:15 Level 6 If" at bounding box center [504, 230] width 1009 height 461
click at [580, 385] on button "Next" at bounding box center [504, 387] width 205 height 50
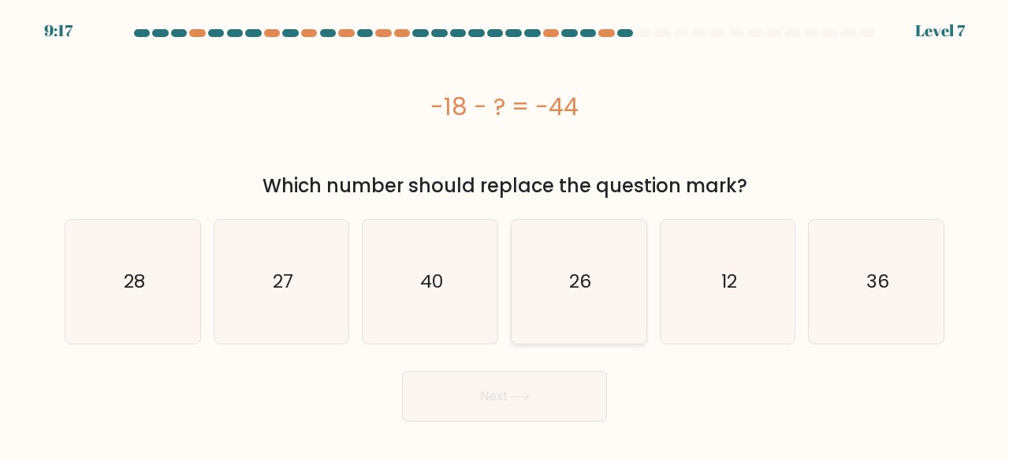
click at [602, 276] on icon "26" at bounding box center [579, 282] width 124 height 124
click at [505, 235] on input "d. 26" at bounding box center [504, 233] width 1 height 4
radio input "true"
click at [520, 409] on button "Next" at bounding box center [504, 396] width 205 height 50
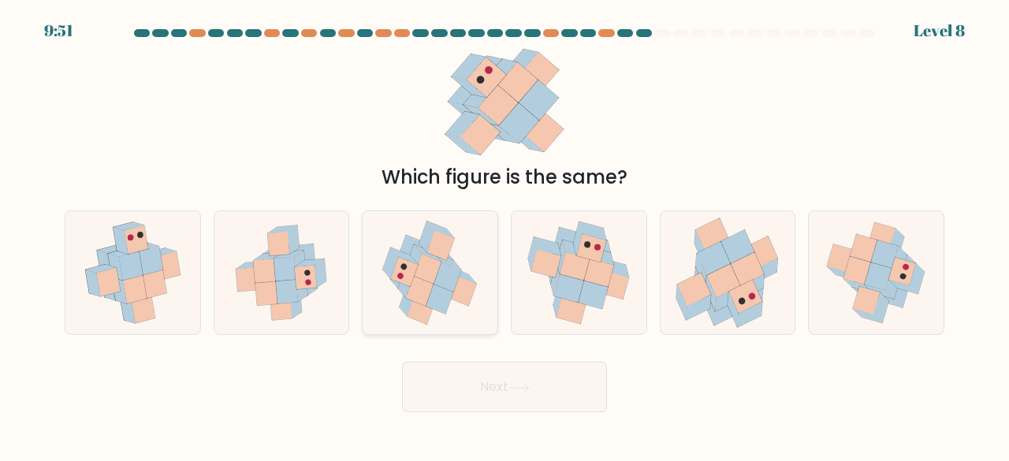
click at [460, 264] on icon at bounding box center [429, 273] width 117 height 124
click at [504, 235] on input "c." at bounding box center [504, 233] width 1 height 4
radio input "true"
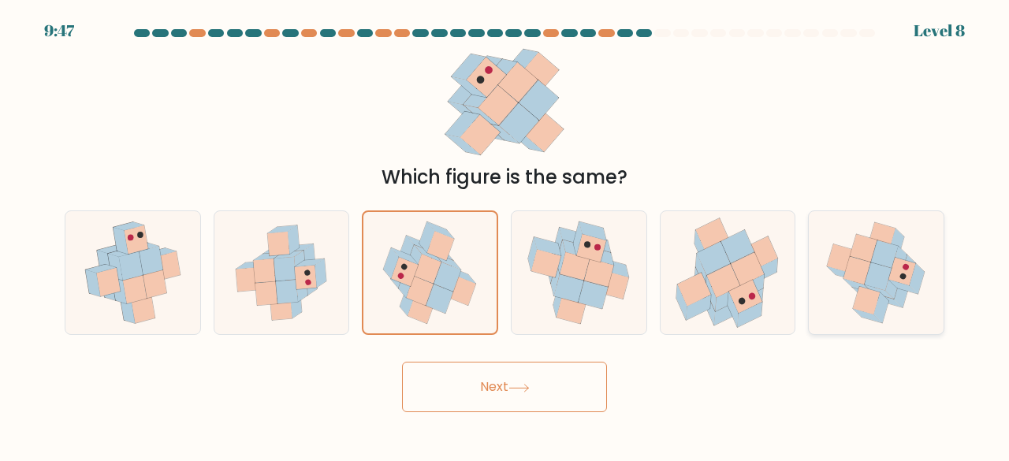
click at [873, 283] on icon at bounding box center [878, 276] width 27 height 28
click at [505, 235] on input "f." at bounding box center [504, 233] width 1 height 4
radio input "true"
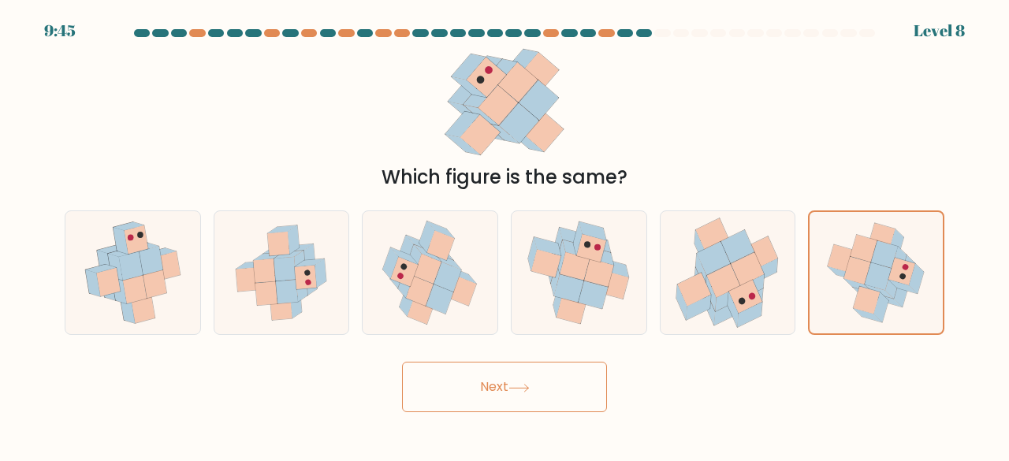
click at [549, 416] on body "9:45 Level 8" at bounding box center [504, 230] width 1009 height 461
click at [542, 383] on button "Next" at bounding box center [504, 387] width 205 height 50
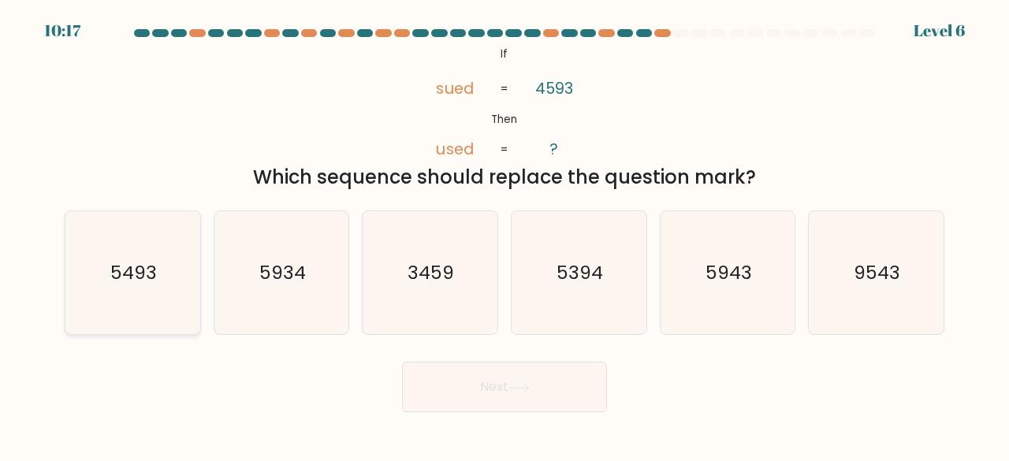
click at [114, 275] on text "5493" at bounding box center [133, 272] width 47 height 26
click at [504, 235] on input "a. 5493" at bounding box center [504, 233] width 1 height 4
radio input "true"
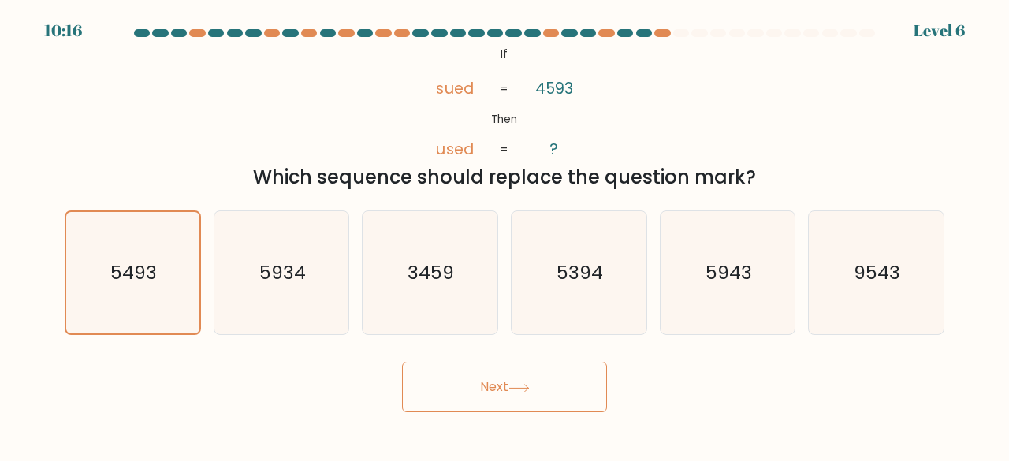
click at [557, 379] on button "Next" at bounding box center [504, 387] width 205 height 50
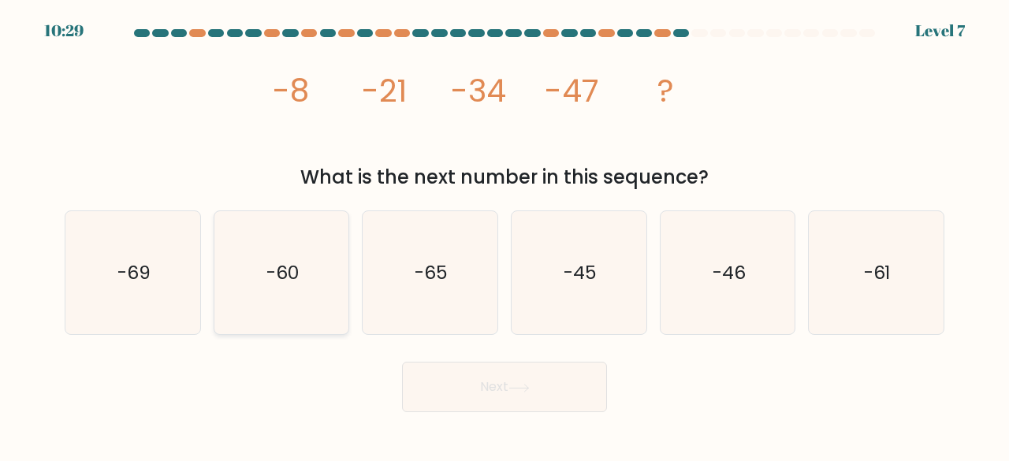
click at [296, 303] on icon "-60" at bounding box center [282, 273] width 124 height 124
click at [504, 235] on input "b. -60" at bounding box center [504, 233] width 1 height 4
radio input "true"
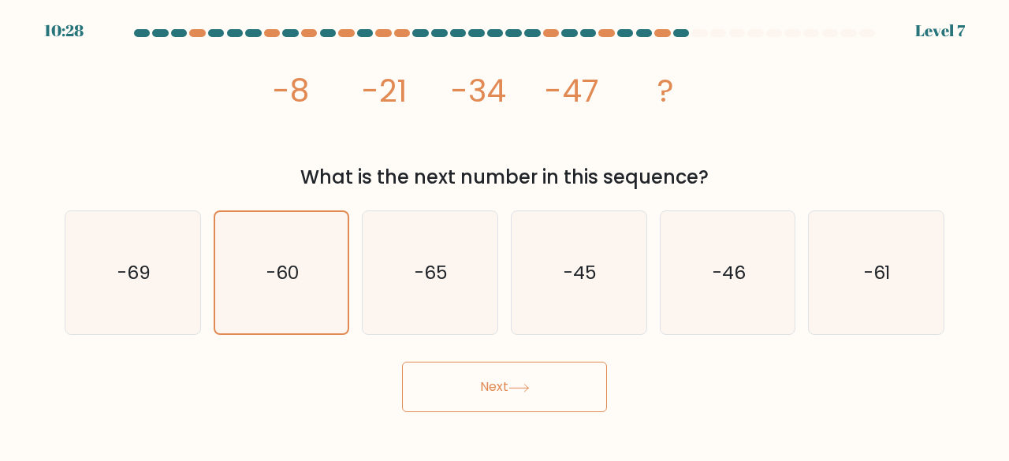
click at [542, 395] on button "Next" at bounding box center [504, 387] width 205 height 50
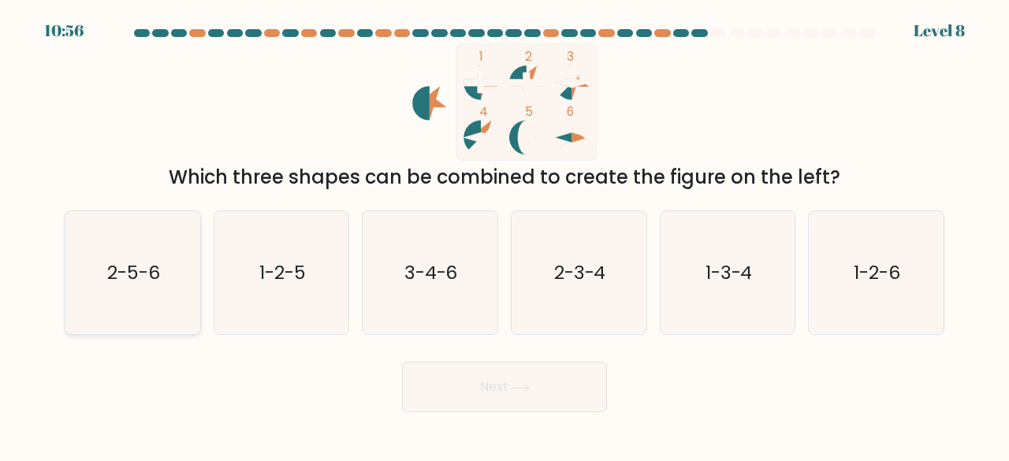
click at [143, 259] on icon "2-5-6" at bounding box center [133, 273] width 124 height 124
click at [504, 235] on input "a. 2-5-6" at bounding box center [504, 233] width 1 height 4
radio input "true"
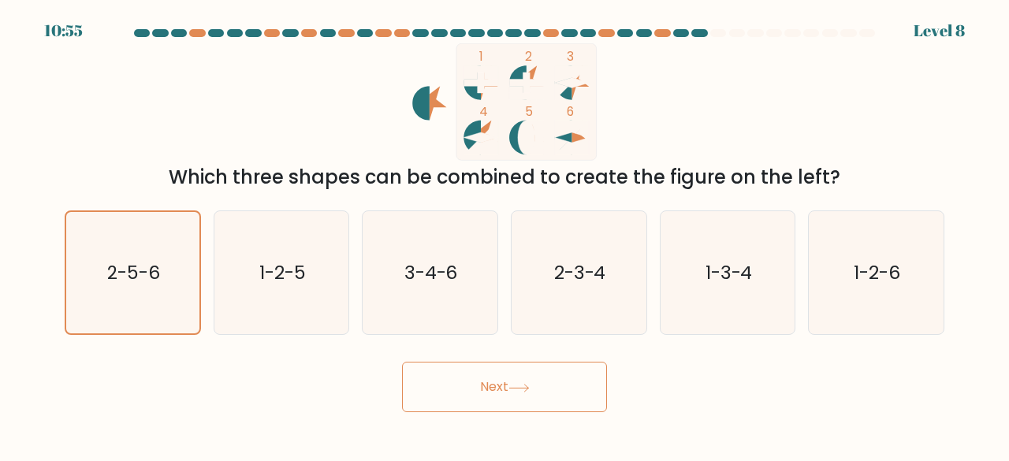
click at [538, 379] on button "Next" at bounding box center [504, 387] width 205 height 50
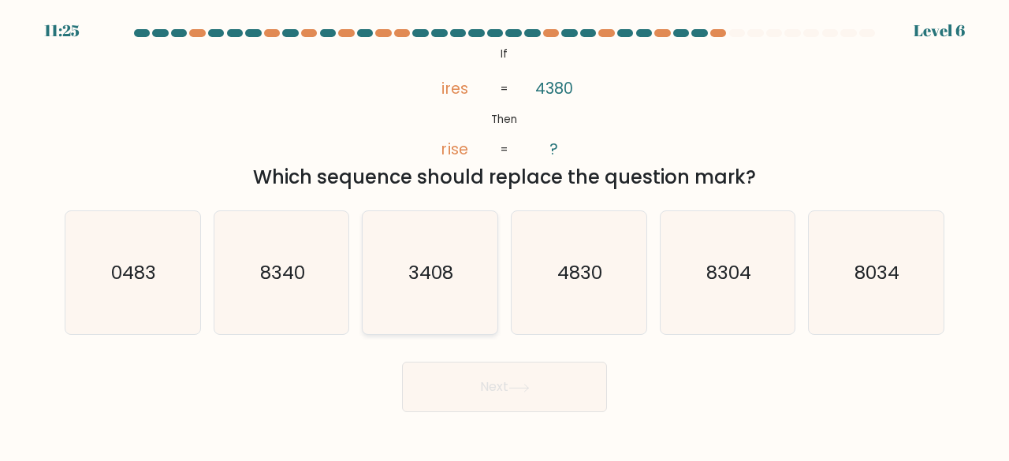
click at [442, 281] on text "3408" at bounding box center [431, 272] width 45 height 26
click at [504, 235] on input "c. 3408" at bounding box center [504, 233] width 1 height 4
radio input "true"
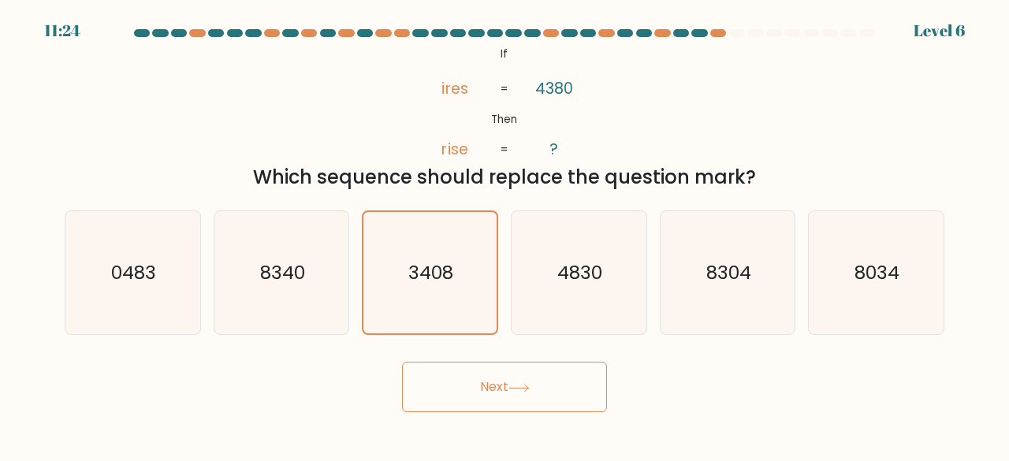
click at [476, 376] on button "Next" at bounding box center [504, 387] width 205 height 50
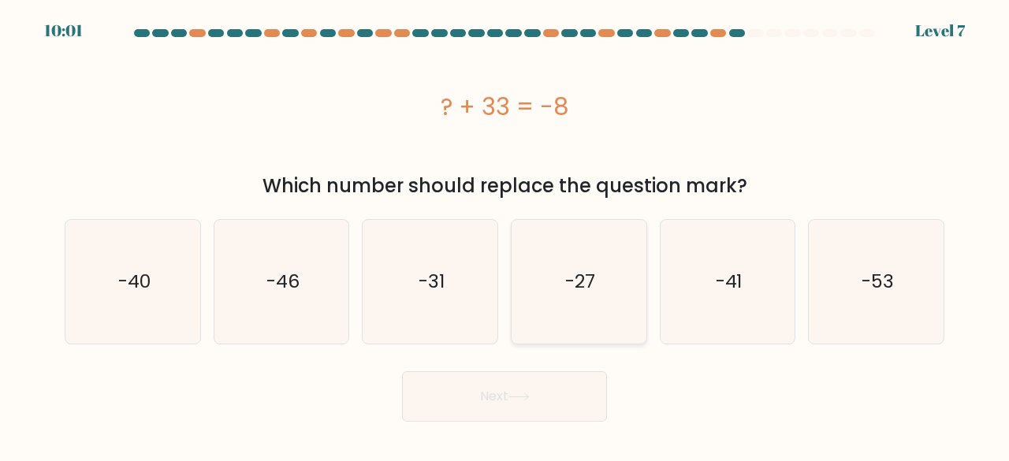
click at [579, 290] on text "-27" at bounding box center [580, 282] width 30 height 26
click at [505, 235] on input "d. -27" at bounding box center [504, 233] width 1 height 4
radio input "true"
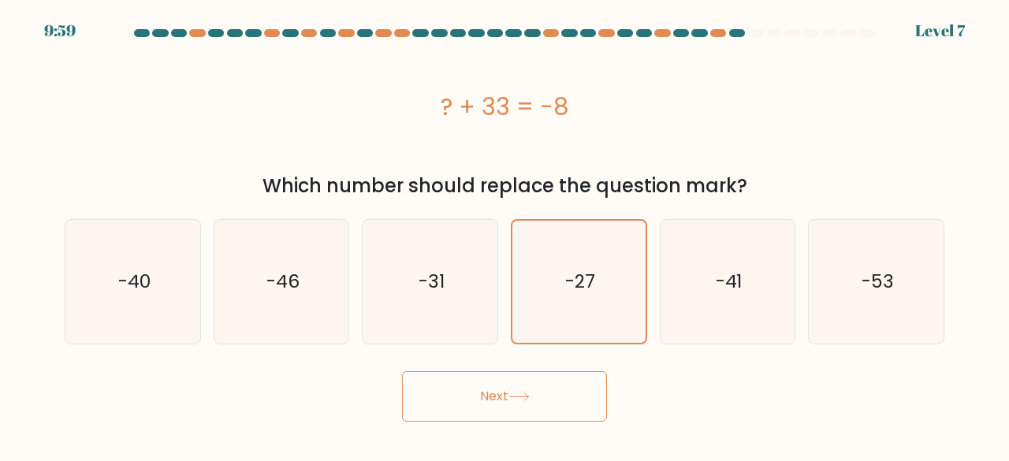
drag, startPoint x: 509, startPoint y: 370, endPoint x: 508, endPoint y: 401, distance: 31.6
click at [508, 401] on div "Next" at bounding box center [504, 392] width 899 height 58
click at [508, 401] on button "Next" at bounding box center [504, 396] width 205 height 50
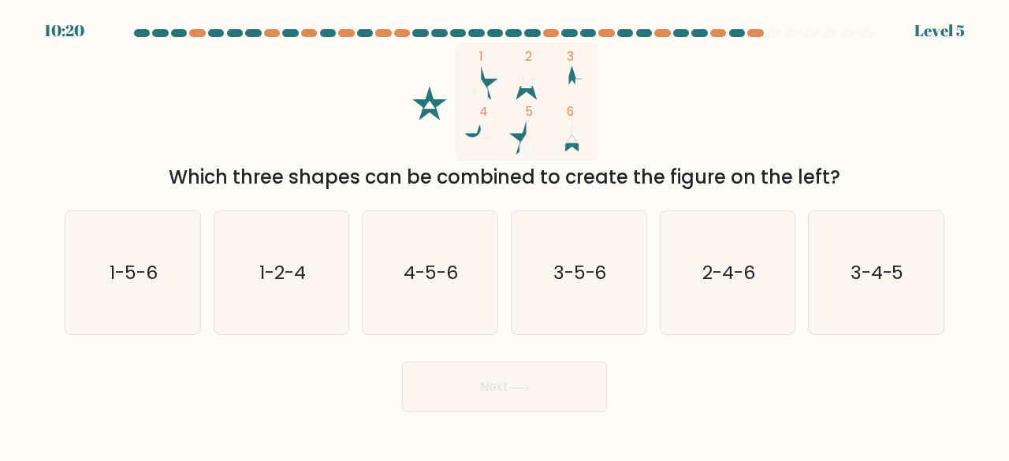
click at [497, 89] on rect at bounding box center [526, 101] width 140 height 117
click at [155, 267] on text "1-5-6" at bounding box center [134, 272] width 48 height 26
click at [504, 235] on input "a. 1-5-6" at bounding box center [504, 233] width 1 height 4
radio input "true"
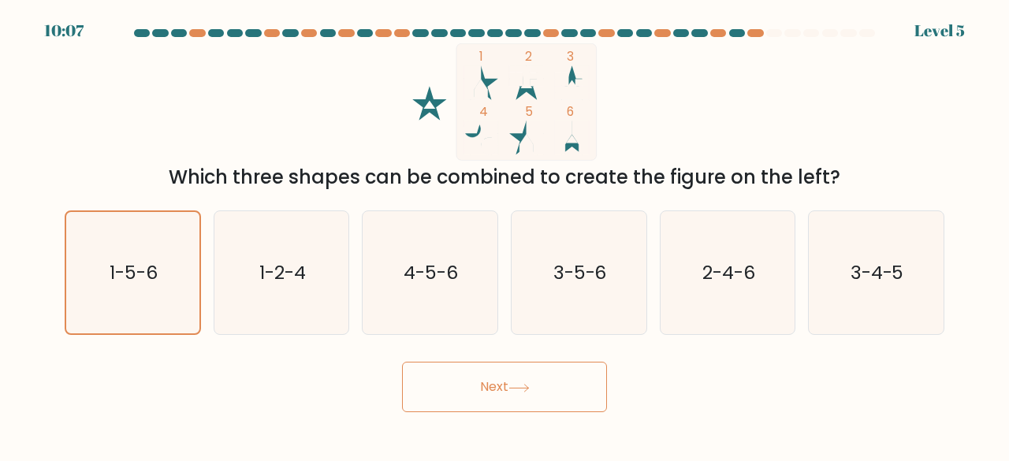
click at [567, 395] on button "Next" at bounding box center [504, 387] width 205 height 50
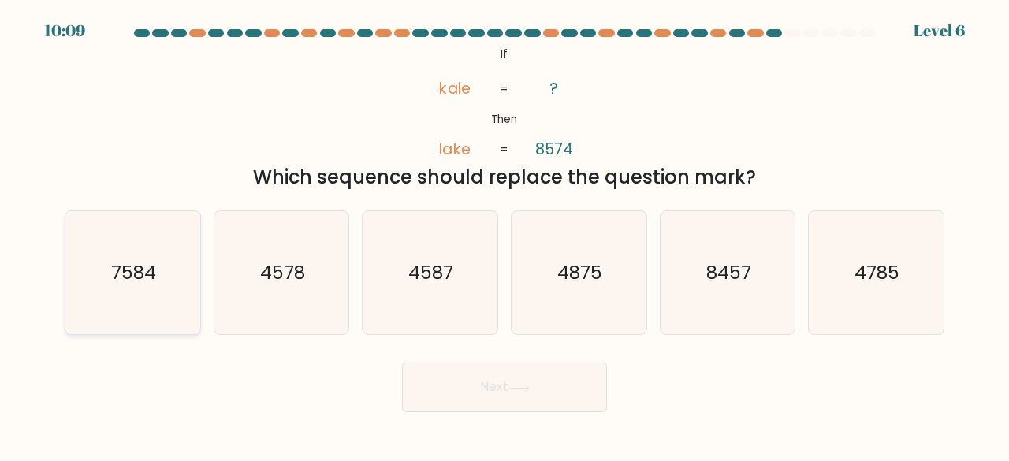
click at [152, 288] on icon "7584" at bounding box center [133, 273] width 124 height 124
click at [504, 235] on input "a. 7584" at bounding box center [504, 233] width 1 height 4
radio input "true"
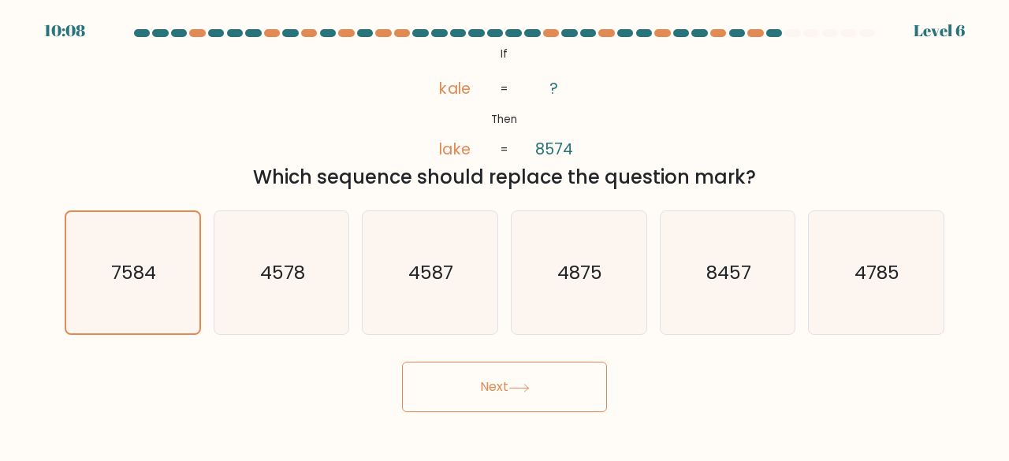
click at [563, 387] on button "Next" at bounding box center [504, 387] width 205 height 50
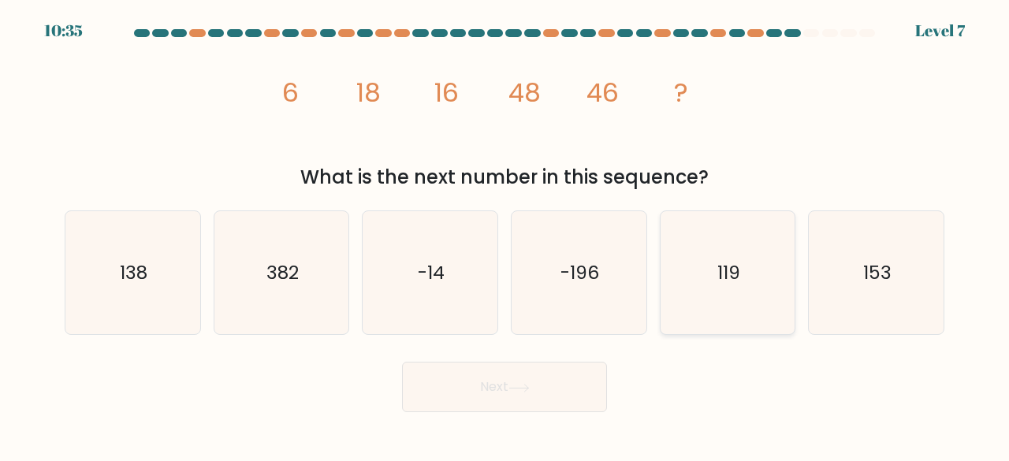
click at [724, 277] on text "119" at bounding box center [728, 272] width 23 height 26
click at [505, 235] on input "e. 119" at bounding box center [504, 233] width 1 height 4
radio input "true"
click at [557, 389] on button "Next" at bounding box center [504, 387] width 205 height 50
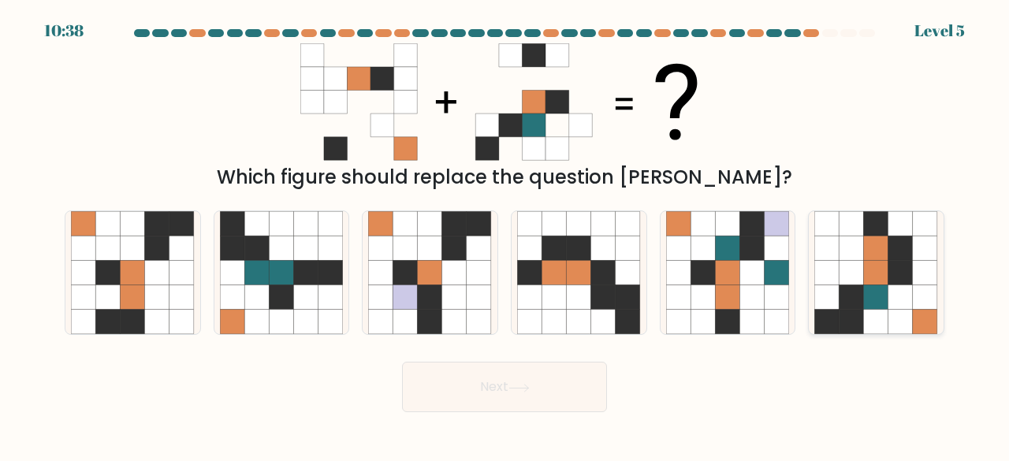
click at [886, 314] on icon at bounding box center [876, 322] width 24 height 24
click at [505, 235] on input "f." at bounding box center [504, 233] width 1 height 4
radio input "true"
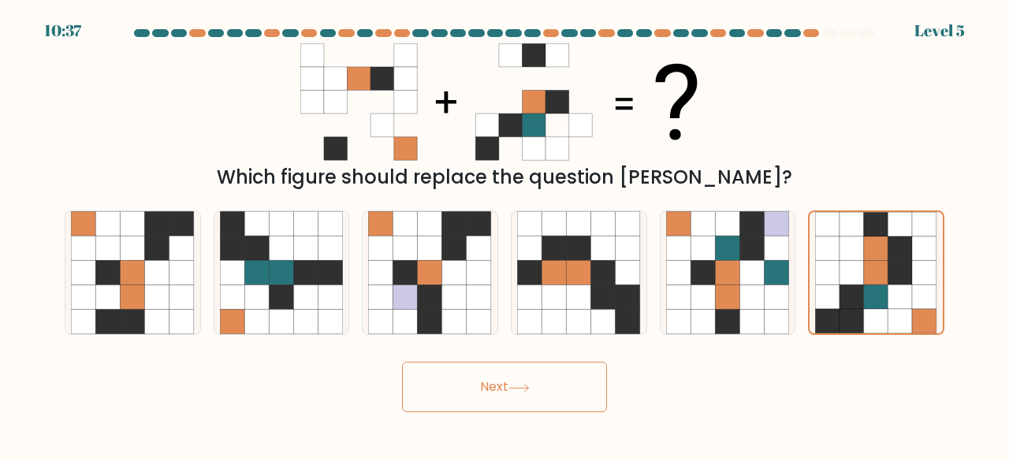
click at [530, 397] on button "Next" at bounding box center [504, 387] width 205 height 50
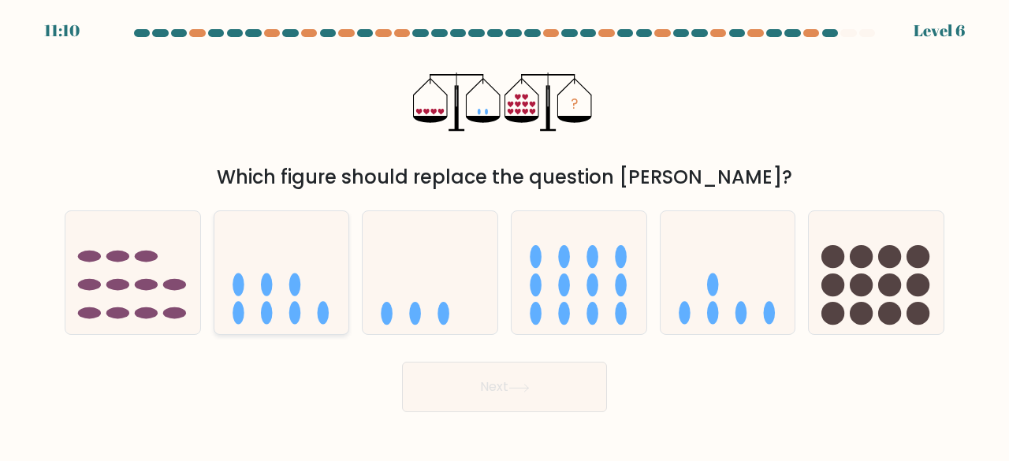
click at [292, 307] on ellipse at bounding box center [295, 313] width 12 height 23
click at [504, 235] on input "b." at bounding box center [504, 233] width 1 height 4
radio input "true"
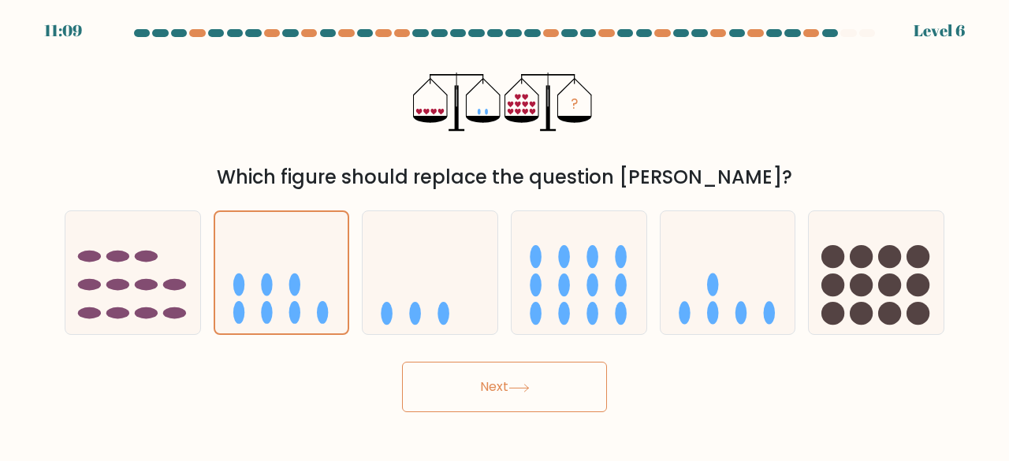
click at [519, 394] on button "Next" at bounding box center [504, 387] width 205 height 50
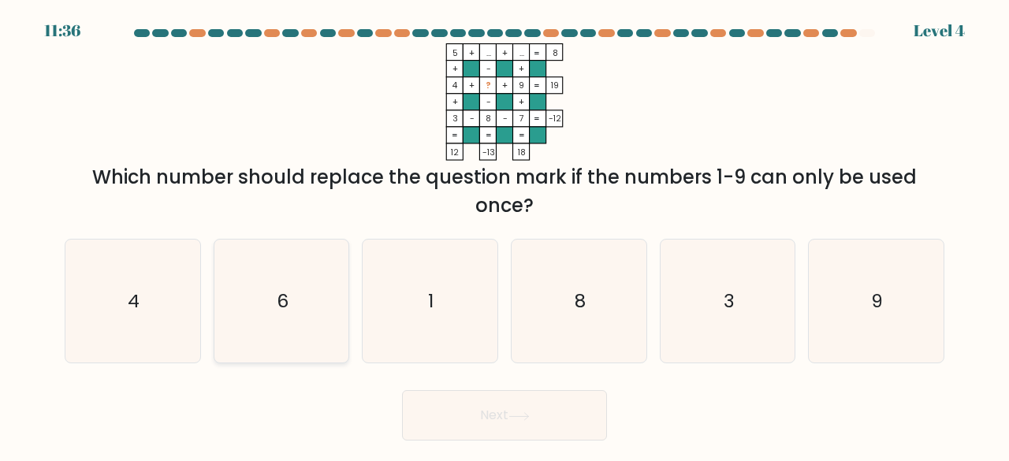
click at [284, 294] on text "6" at bounding box center [283, 301] width 12 height 26
click at [504, 235] on input "b. 6" at bounding box center [504, 233] width 1 height 4
radio input "true"
click at [558, 415] on button "Next" at bounding box center [504, 415] width 205 height 50
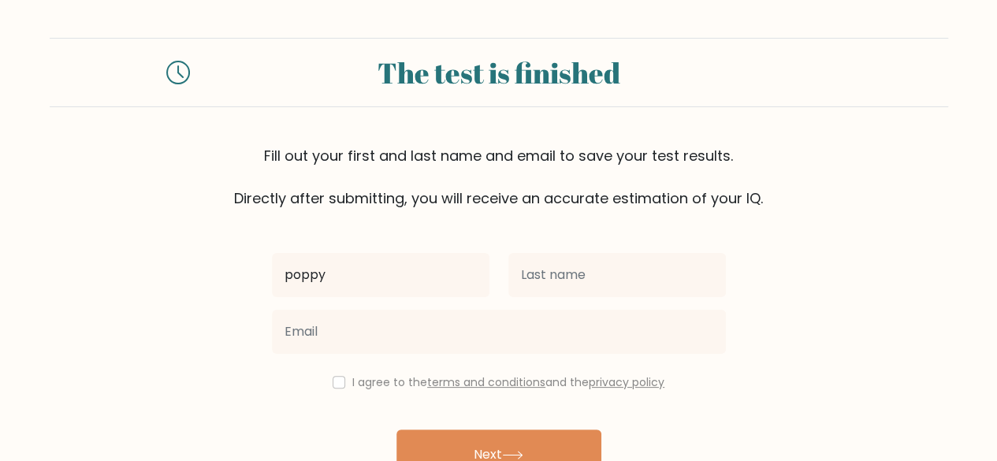
type input "poppy"
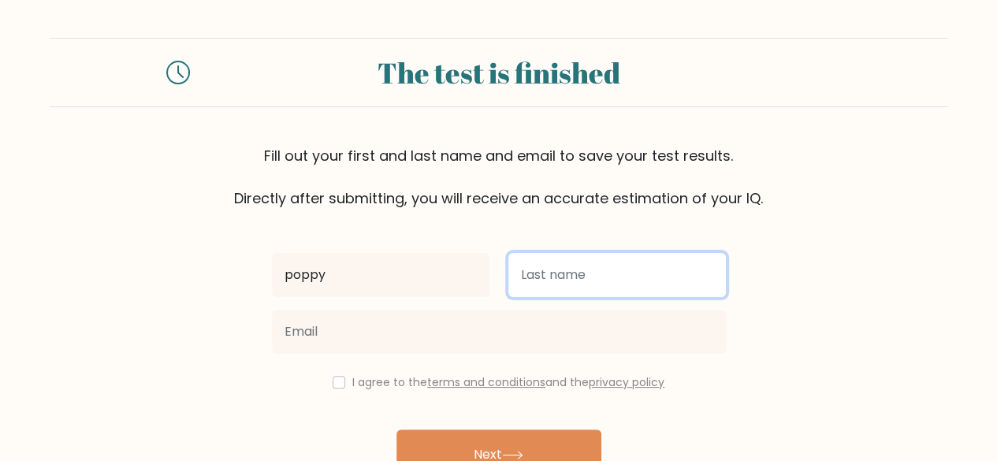
click at [562, 264] on input "text" at bounding box center [617, 275] width 218 height 44
type input "holding"
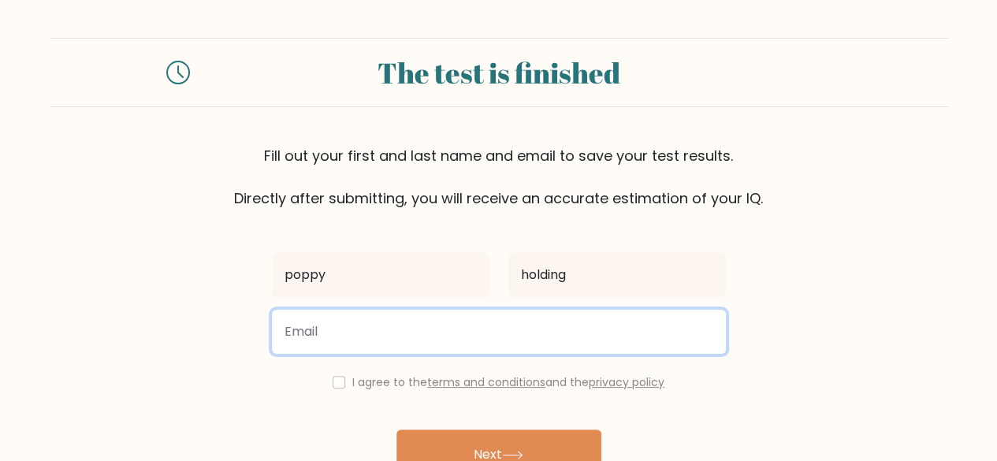
click at [486, 330] on input "email" at bounding box center [499, 332] width 454 height 44
type input "poppyholding@hotmaill.com"
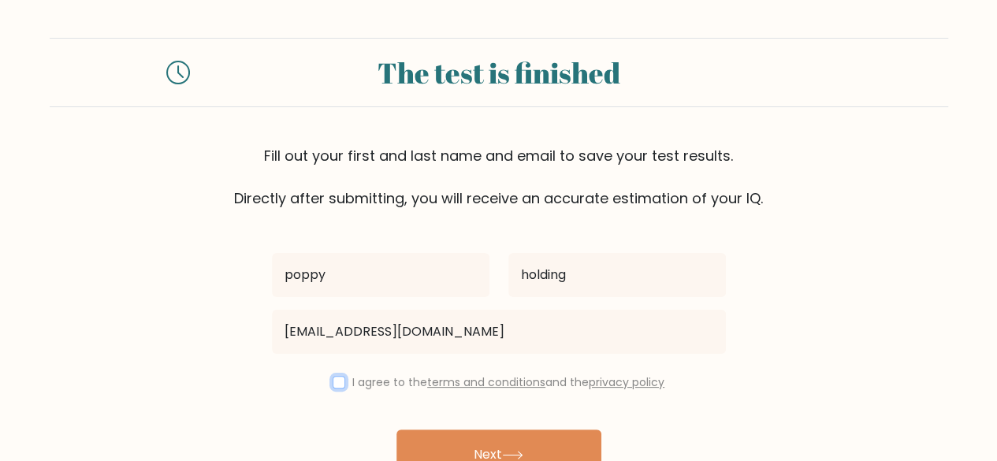
click at [333, 385] on input "checkbox" at bounding box center [339, 382] width 13 height 13
checkbox input "true"
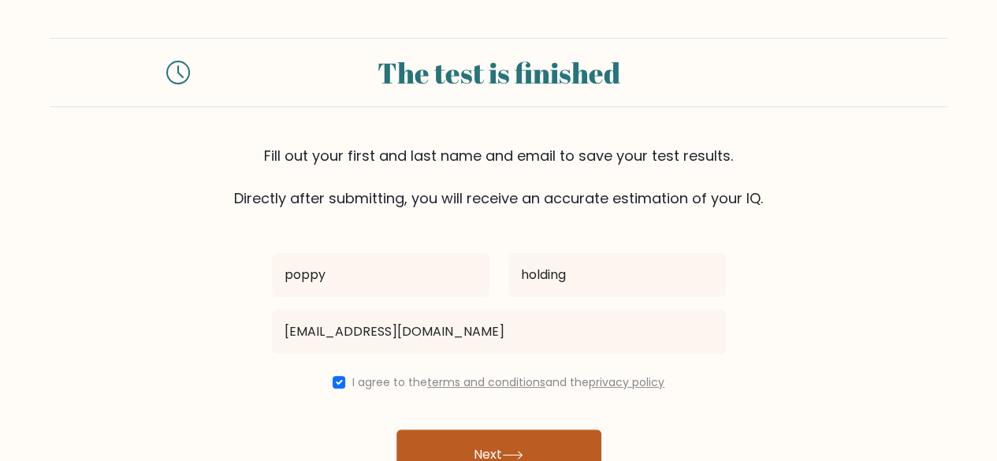
click at [527, 444] on button "Next" at bounding box center [499, 455] width 205 height 50
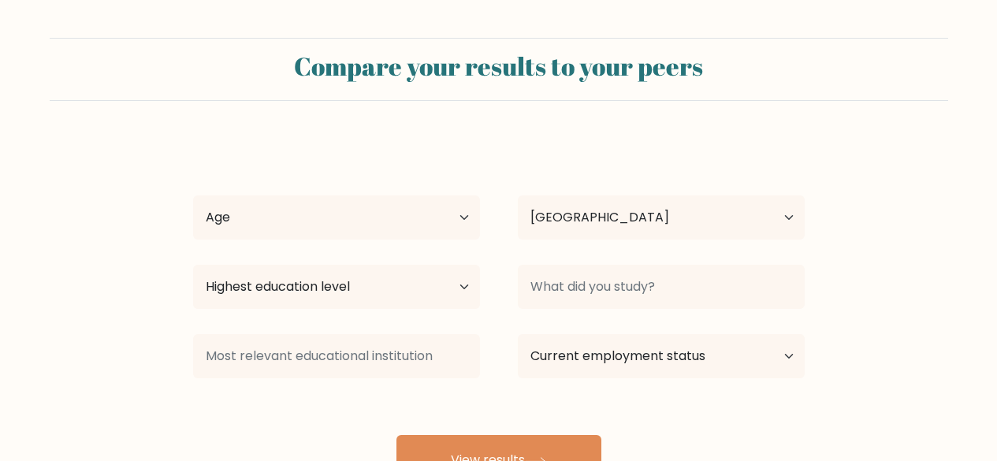
select select "GB"
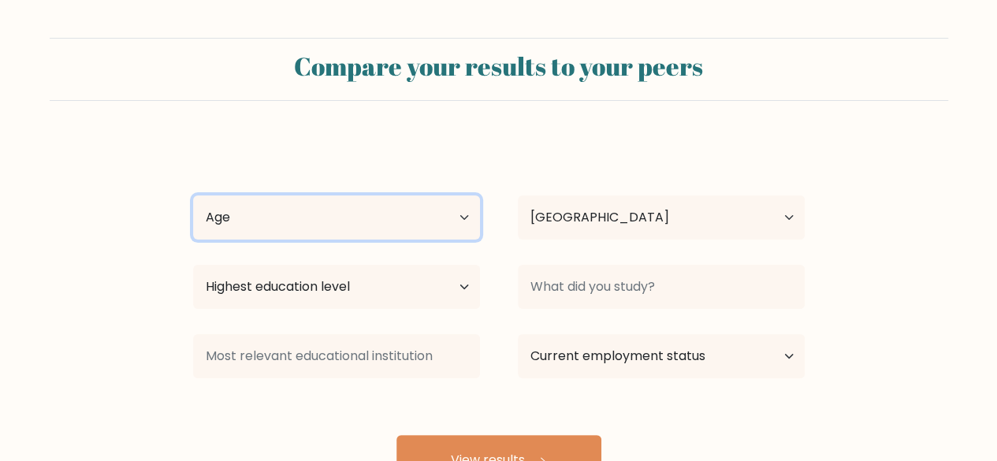
click at [403, 219] on select "Age Under 18 years old 18-24 years old 25-34 years old 35-44 years old 45-54 ye…" at bounding box center [336, 217] width 287 height 44
select select "18_24"
click at [193, 195] on select "Age Under 18 years old 18-24 years old 25-34 years old 35-44 years old 45-54 ye…" at bounding box center [336, 217] width 287 height 44
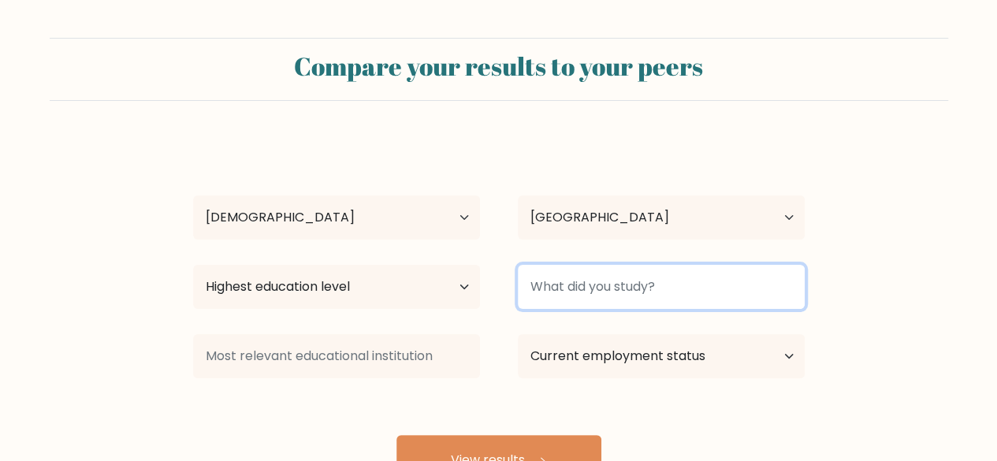
click at [571, 300] on input at bounding box center [661, 287] width 287 height 44
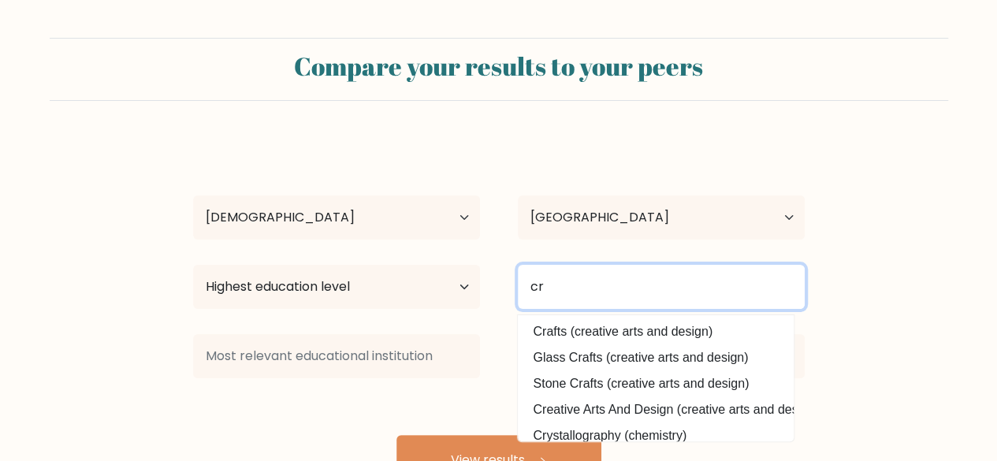
type input "c"
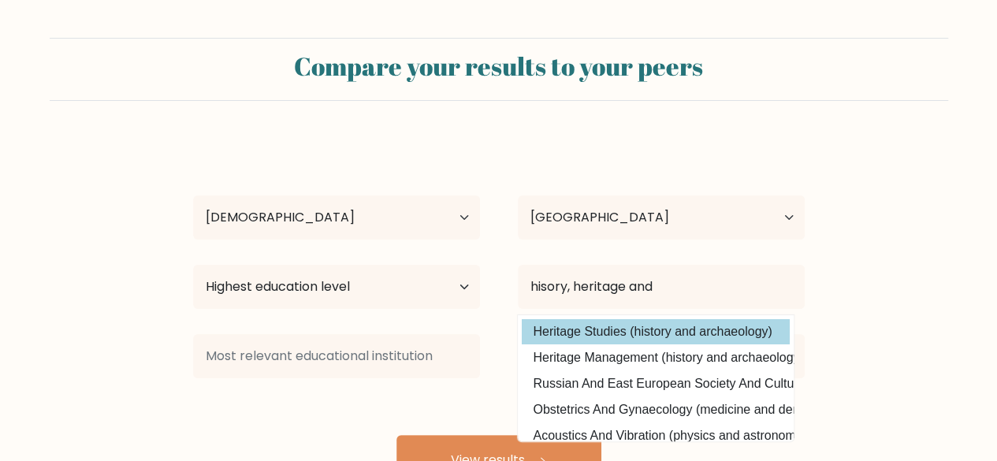
click at [575, 338] on div "poppy holding Age Under 18 years old 18-24 years old 25-34 years old 35-44 year…" at bounding box center [499, 312] width 631 height 347
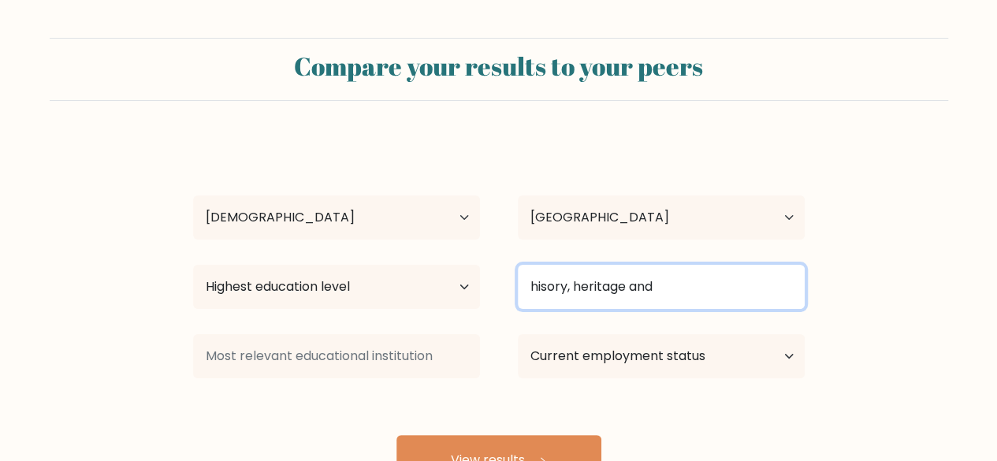
click at [681, 269] on input "hisory, heritage and" at bounding box center [661, 287] width 287 height 44
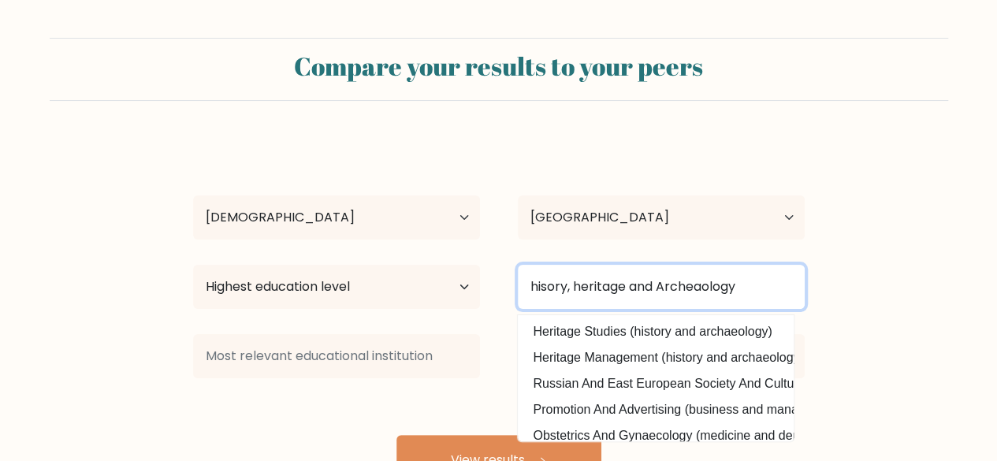
click at [553, 285] on input "hisory, heritage and Archeaology" at bounding box center [661, 287] width 287 height 44
click at [722, 287] on input "history, heritage and Archeaology" at bounding box center [661, 287] width 287 height 44
click at [702, 291] on input "history, heritage and Archeaology" at bounding box center [661, 287] width 287 height 44
click at [705, 291] on input "history, heritage and Archeaology" at bounding box center [661, 287] width 287 height 44
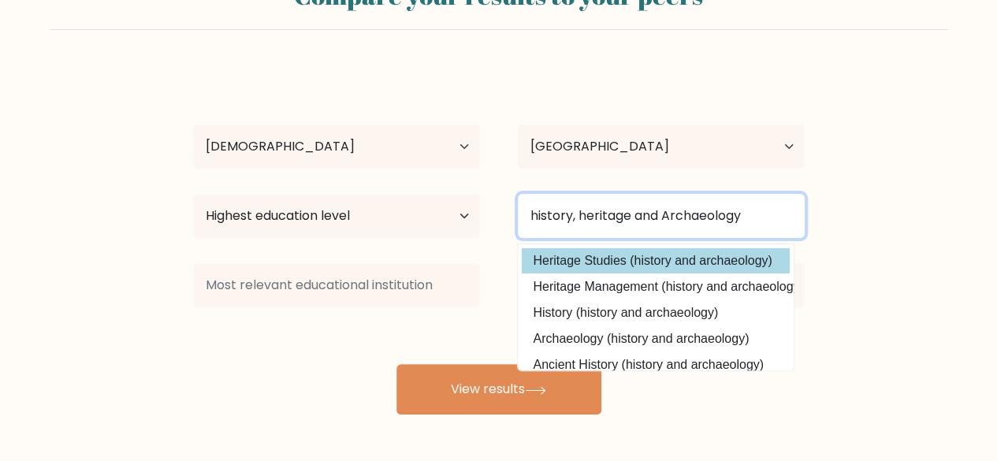
type input "history, heritage and Archaeology"
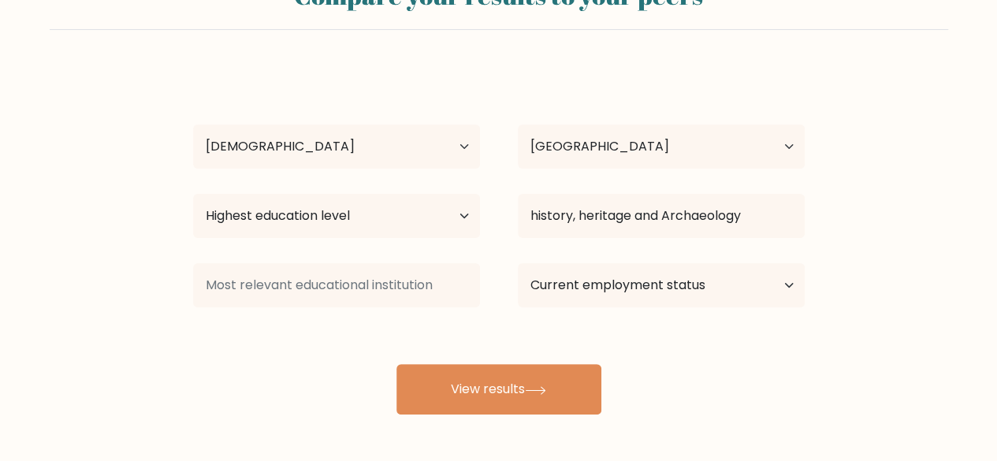
click at [736, 269] on div "poppy holding Age Under 18 years old 18-24 years old 25-34 years old 35-44 year…" at bounding box center [499, 241] width 631 height 347
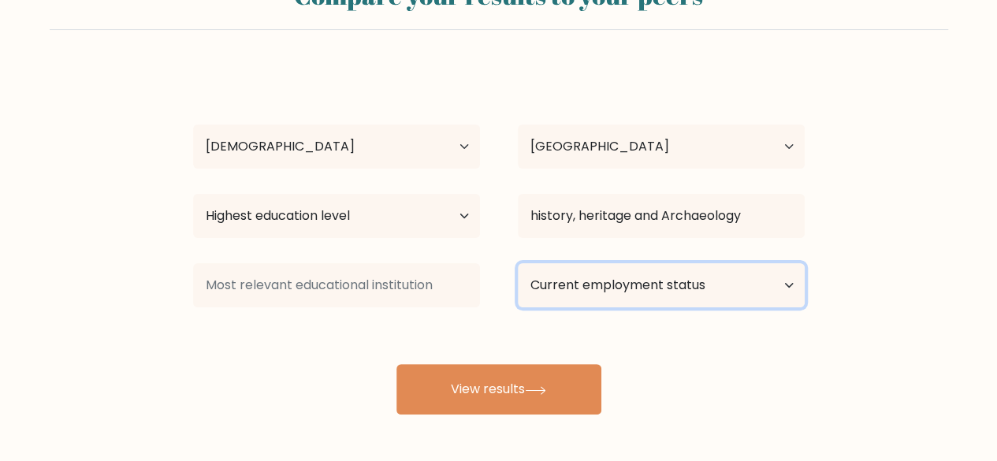
click at [643, 290] on select "Current employment status Employed Student Retired Other / prefer not to answer" at bounding box center [661, 285] width 287 height 44
click at [518, 263] on select "Current employment status Employed Student Retired Other / prefer not to answer" at bounding box center [661, 285] width 287 height 44
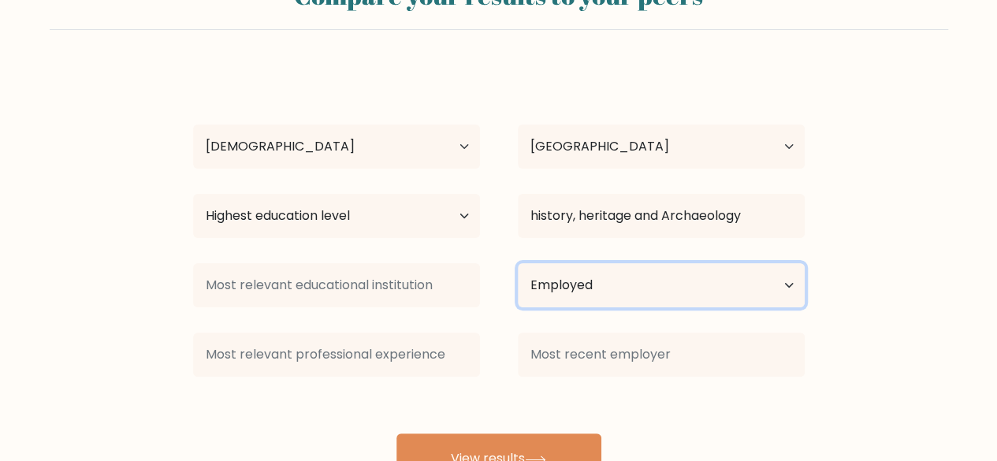
click at [650, 280] on select "Current employment status Employed Student Retired Other / prefer not to answer" at bounding box center [661, 285] width 287 height 44
select select "student"
click at [518, 263] on select "Current employment status Employed Student Retired Other / prefer not to answer" at bounding box center [661, 285] width 287 height 44
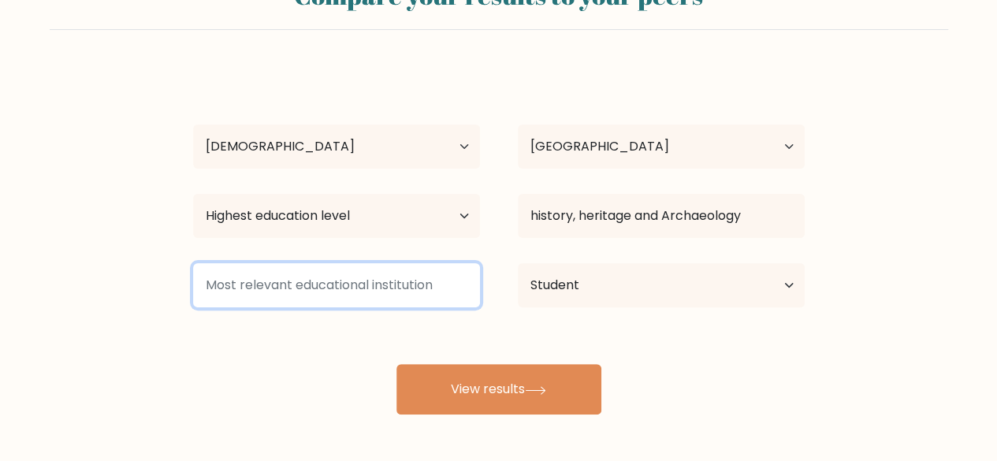
click at [363, 291] on input at bounding box center [336, 285] width 287 height 44
type input "C"
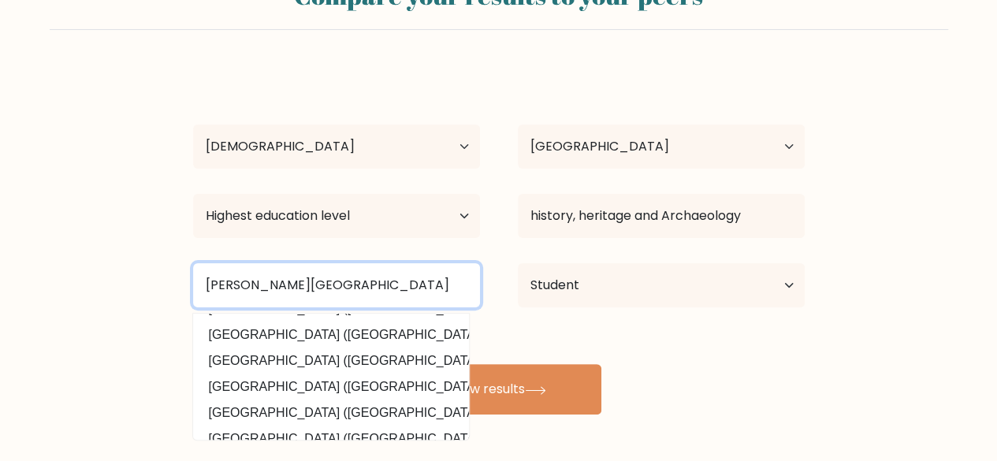
scroll to position [142, 0]
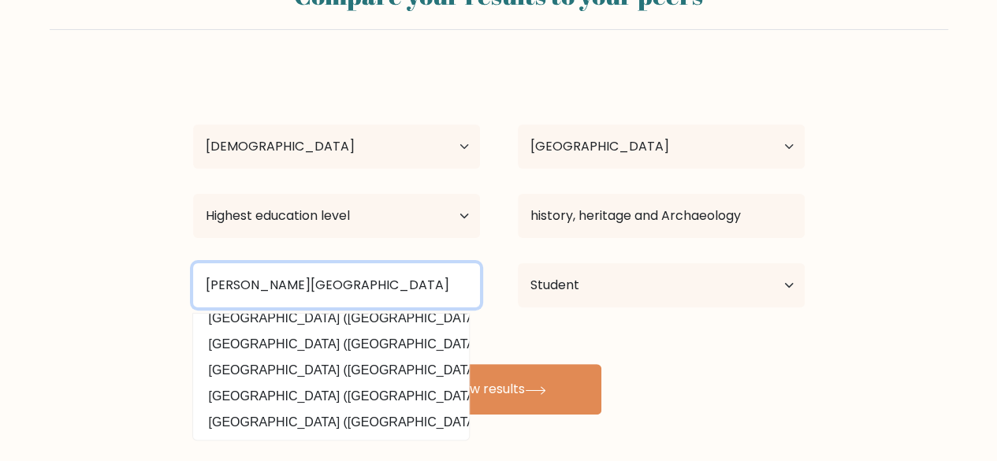
click at [331, 283] on input "Strode college" at bounding box center [336, 285] width 287 height 44
type input "S"
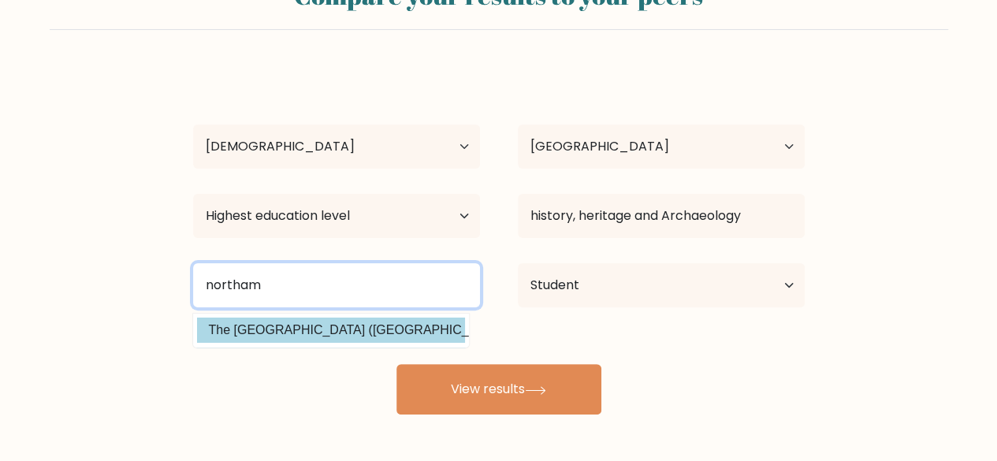
type input "northam"
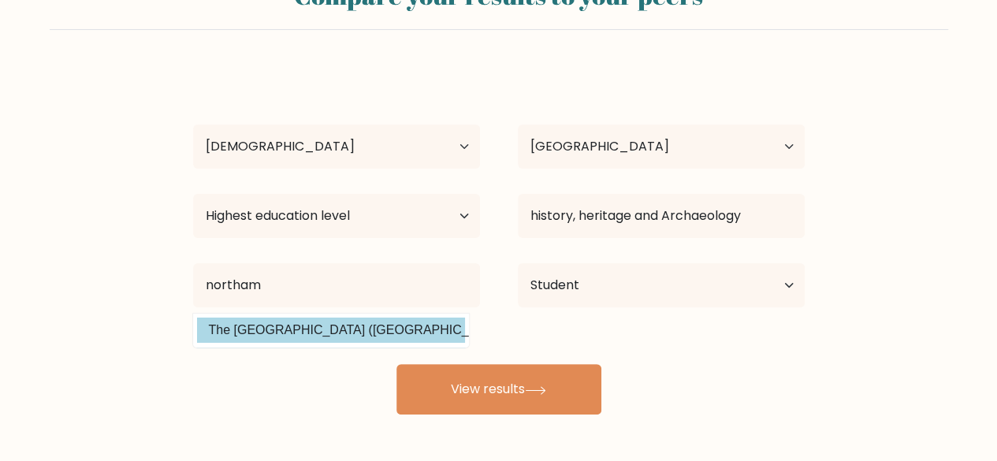
click at [350, 332] on div "poppy holding Age Under 18 years old 18-24 years old 25-34 years old 35-44 year…" at bounding box center [499, 241] width 631 height 347
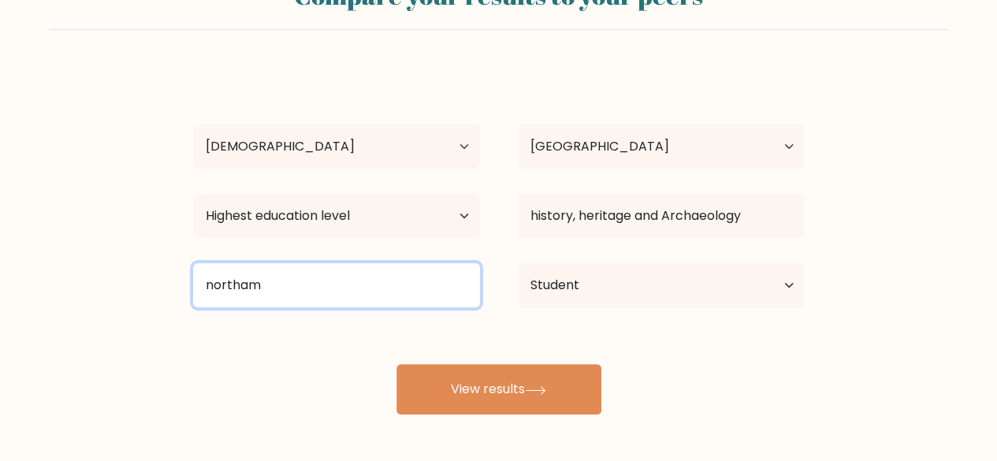
click at [421, 277] on input "northam" at bounding box center [336, 285] width 287 height 44
drag, startPoint x: 388, startPoint y: 287, endPoint x: 183, endPoint y: 299, distance: 205.3
click at [183, 299] on div "northam The University of Northampton (United Kingdom)" at bounding box center [336, 285] width 325 height 57
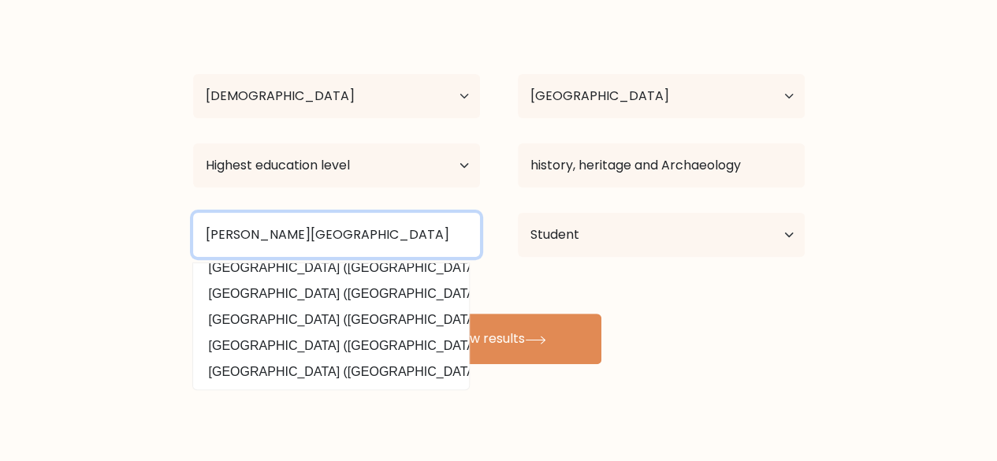
scroll to position [129, 0]
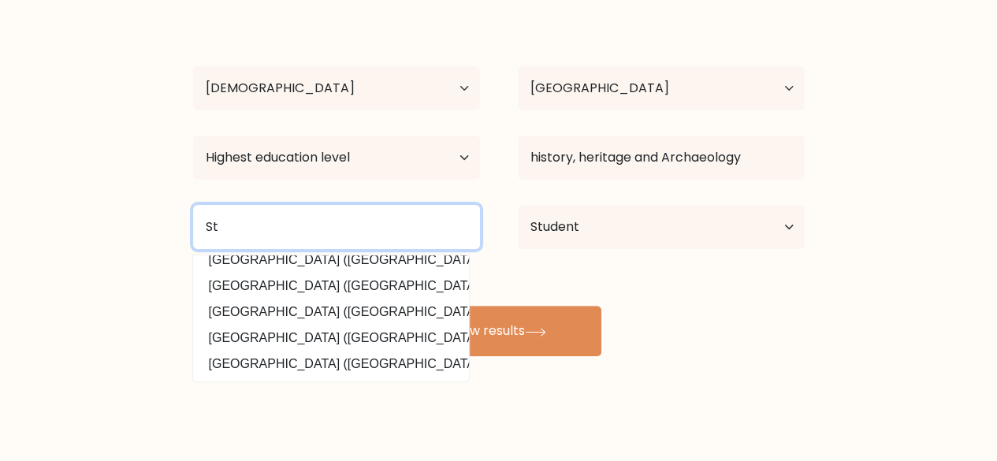
type input "S"
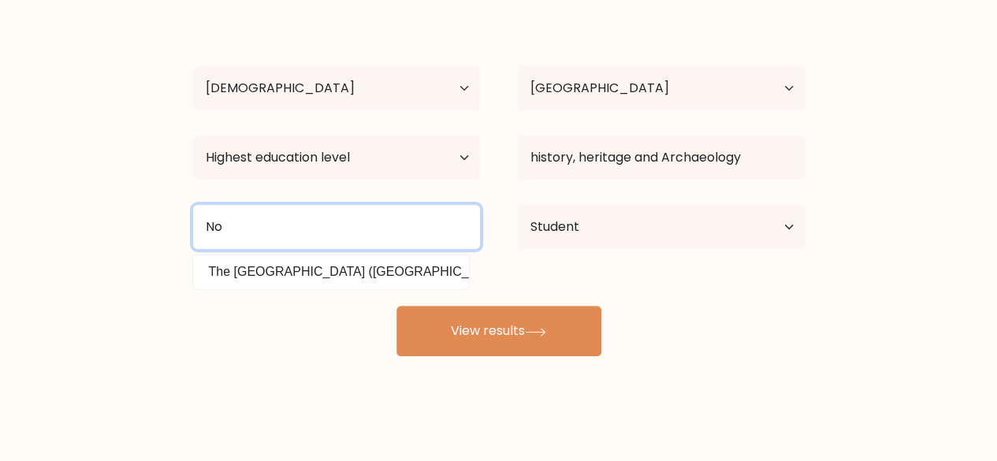
type input "N"
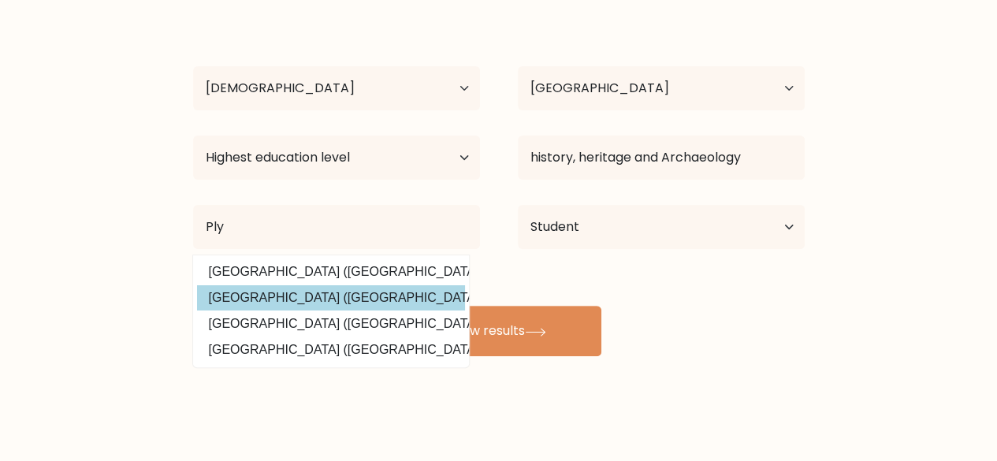
click at [317, 300] on option "University of Plymouth (United Kingdom)" at bounding box center [331, 297] width 268 height 25
type input "University of Plymouth"
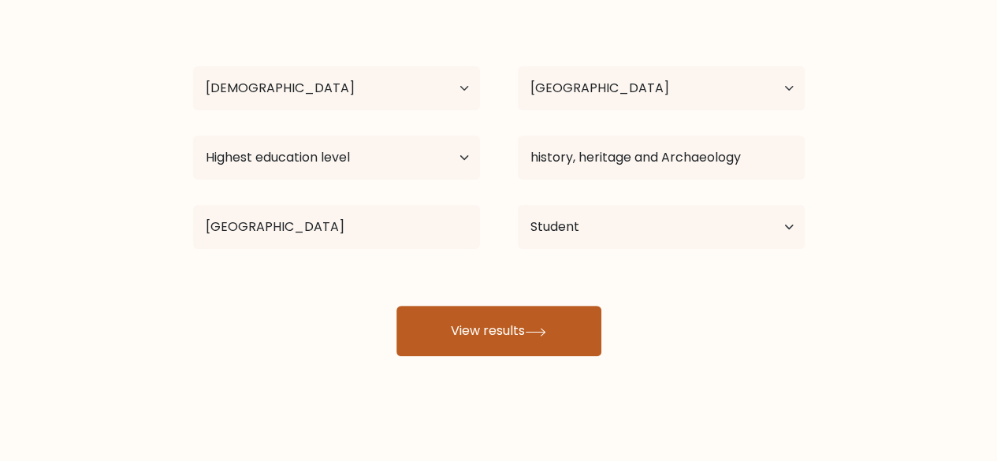
click at [540, 333] on icon at bounding box center [535, 332] width 21 height 9
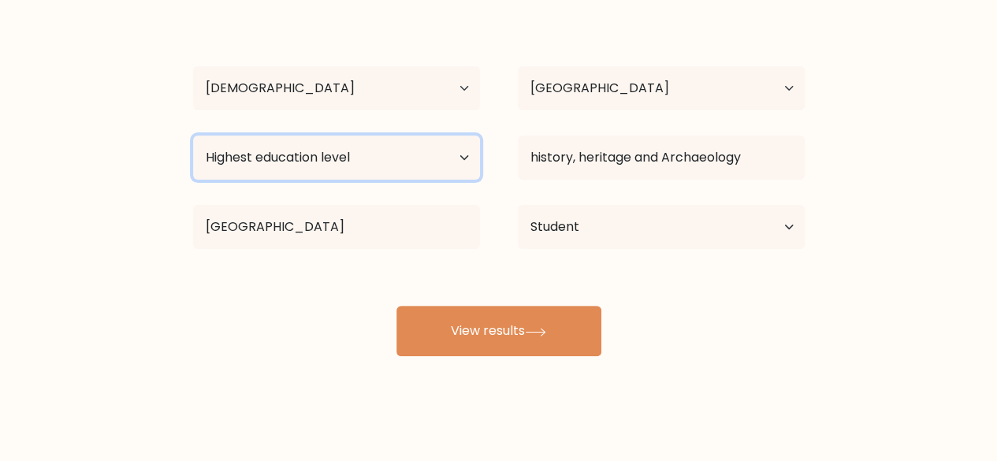
click at [379, 167] on select "Highest education level No schooling Primary Lower Secondary Upper Secondary Oc…" at bounding box center [336, 158] width 287 height 44
select select "upper_secondary"
click at [193, 136] on select "Highest education level No schooling Primary Lower Secondary Upper Secondary Oc…" at bounding box center [336, 158] width 287 height 44
click at [356, 163] on select "Highest education level No schooling Primary Lower Secondary Upper Secondary Oc…" at bounding box center [336, 158] width 287 height 44
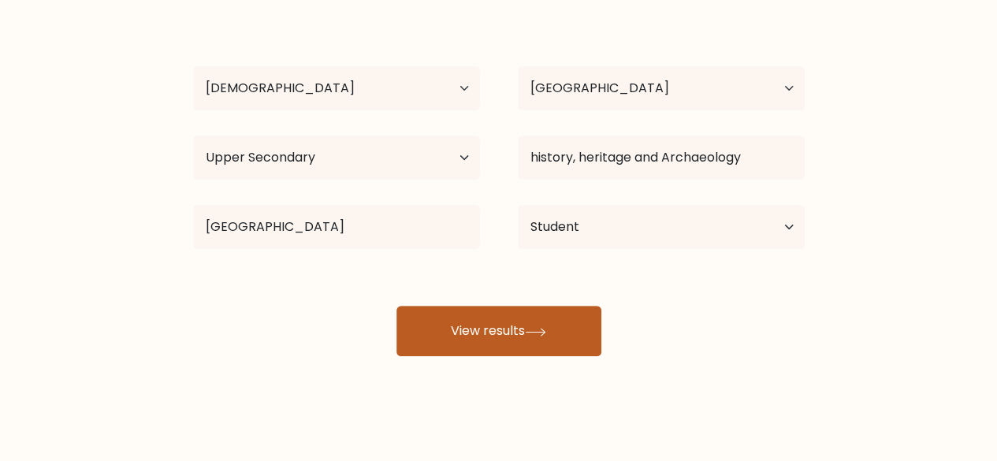
click at [534, 307] on button "View results" at bounding box center [499, 331] width 205 height 50
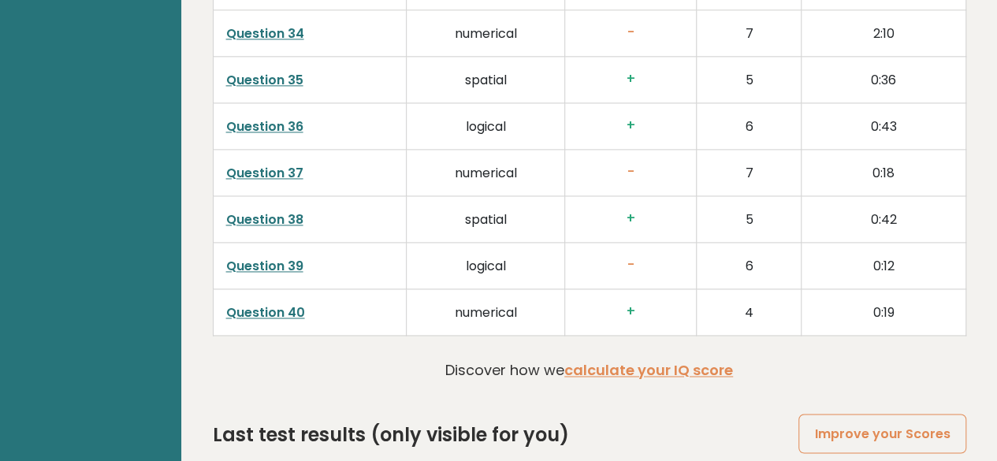
scroll to position [4146, 0]
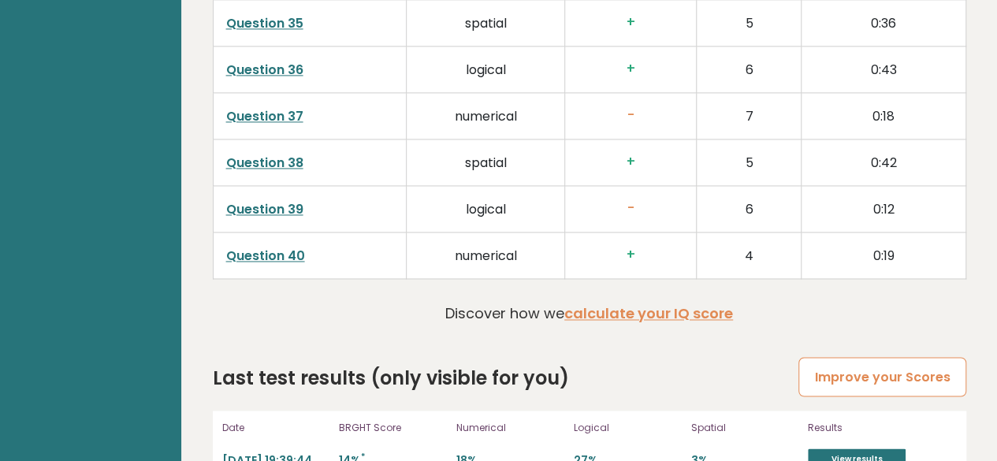
click at [894, 357] on link "Improve your Scores" at bounding box center [882, 377] width 167 height 40
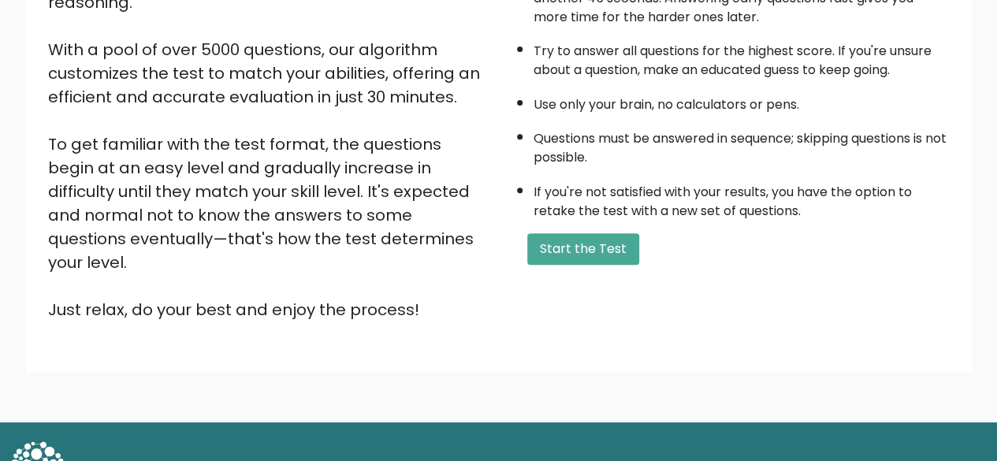
scroll to position [252, 0]
